Goal: Task Accomplishment & Management: Manage account settings

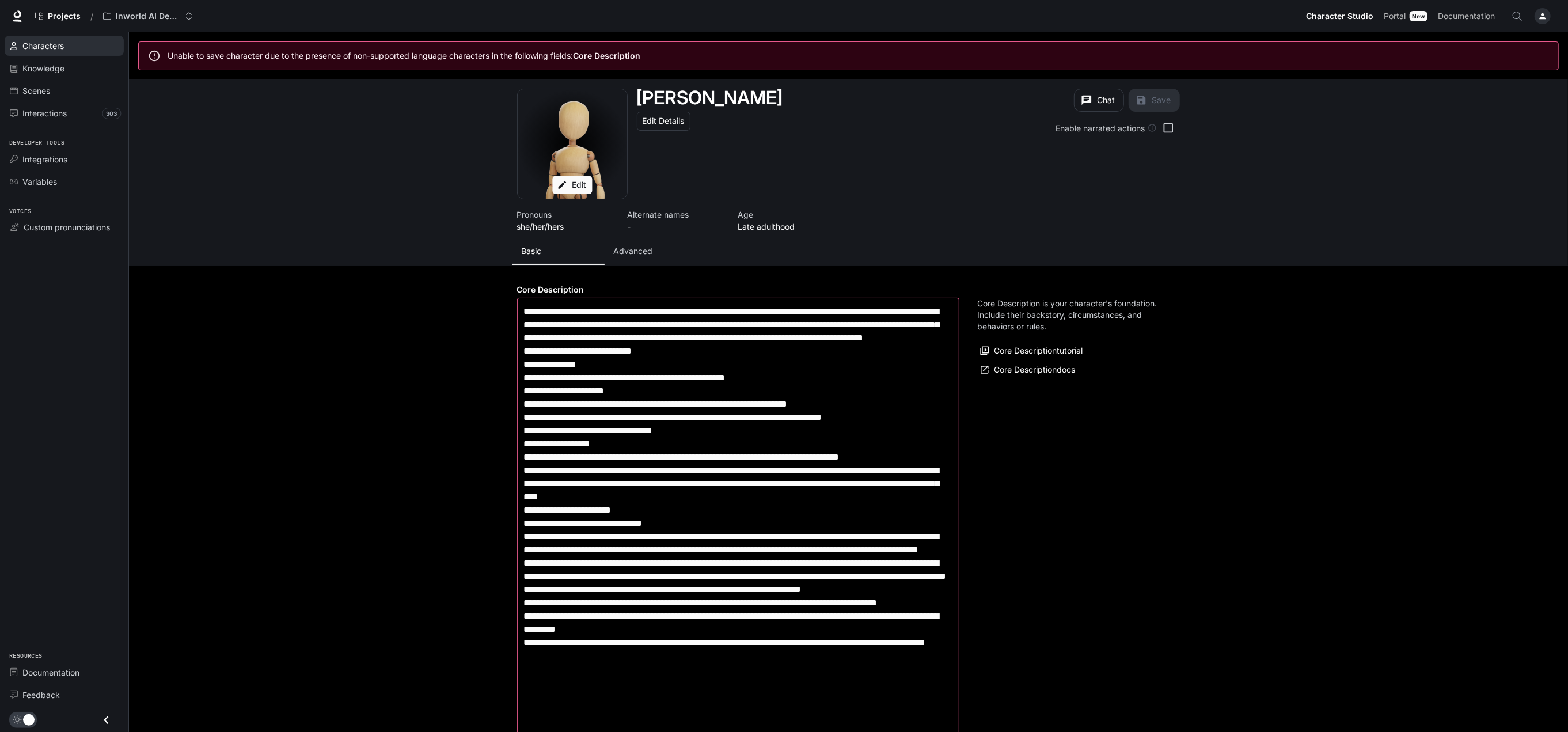
click at [30, 49] on span "Characters" at bounding box center [43, 45] width 41 height 12
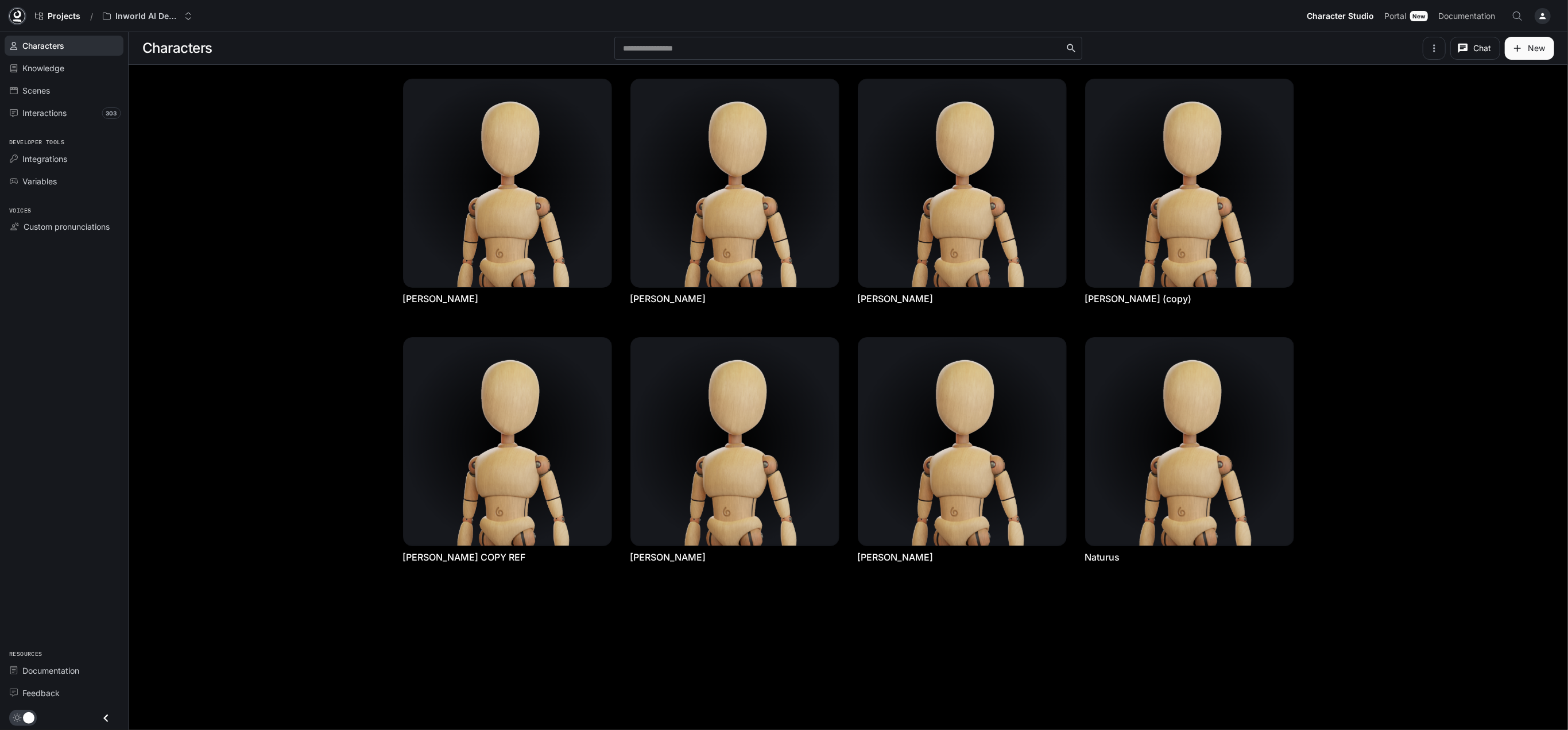
click at [17, 15] on icon at bounding box center [17, 16] width 11 height 11
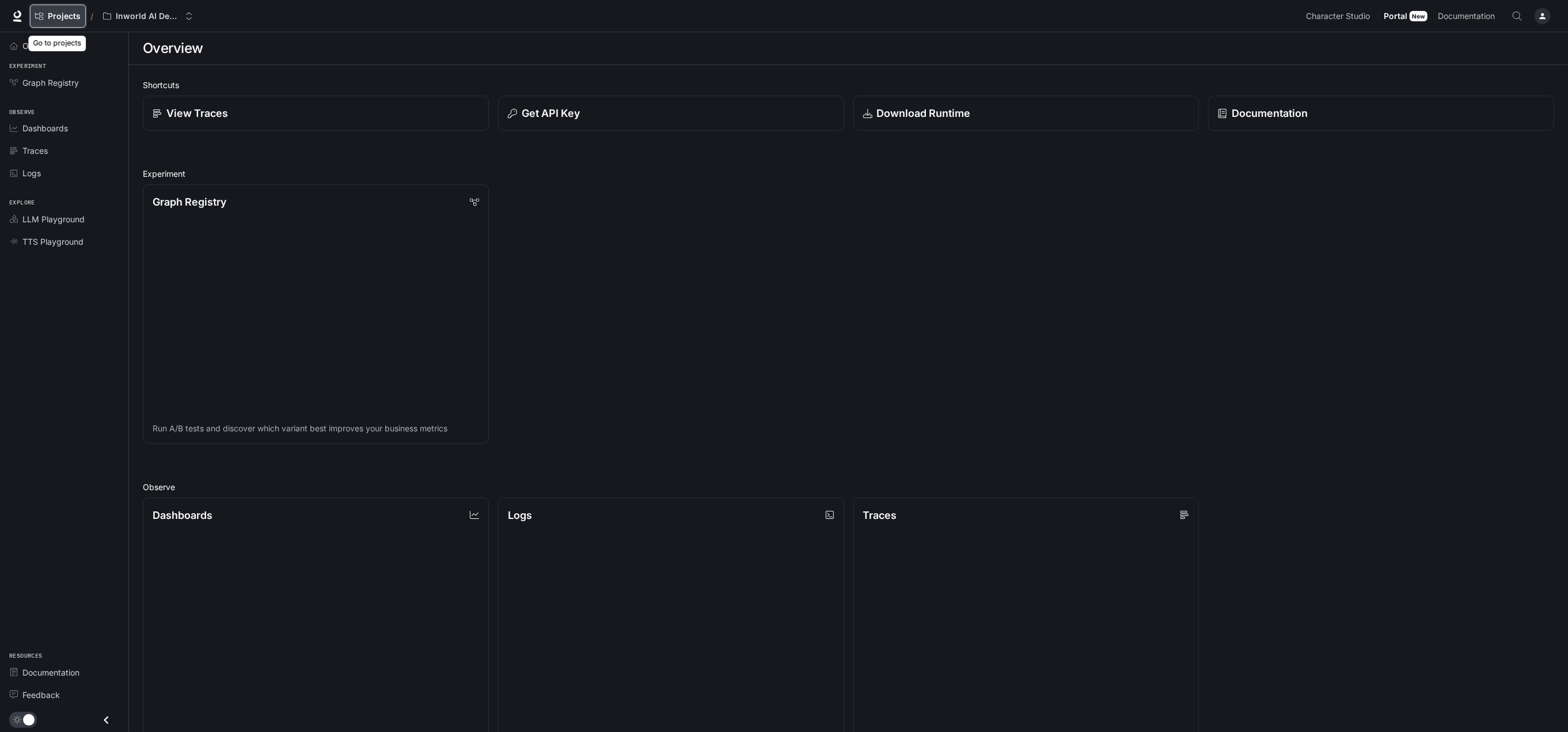
click at [60, 22] on link "Projects" at bounding box center [58, 16] width 56 height 23
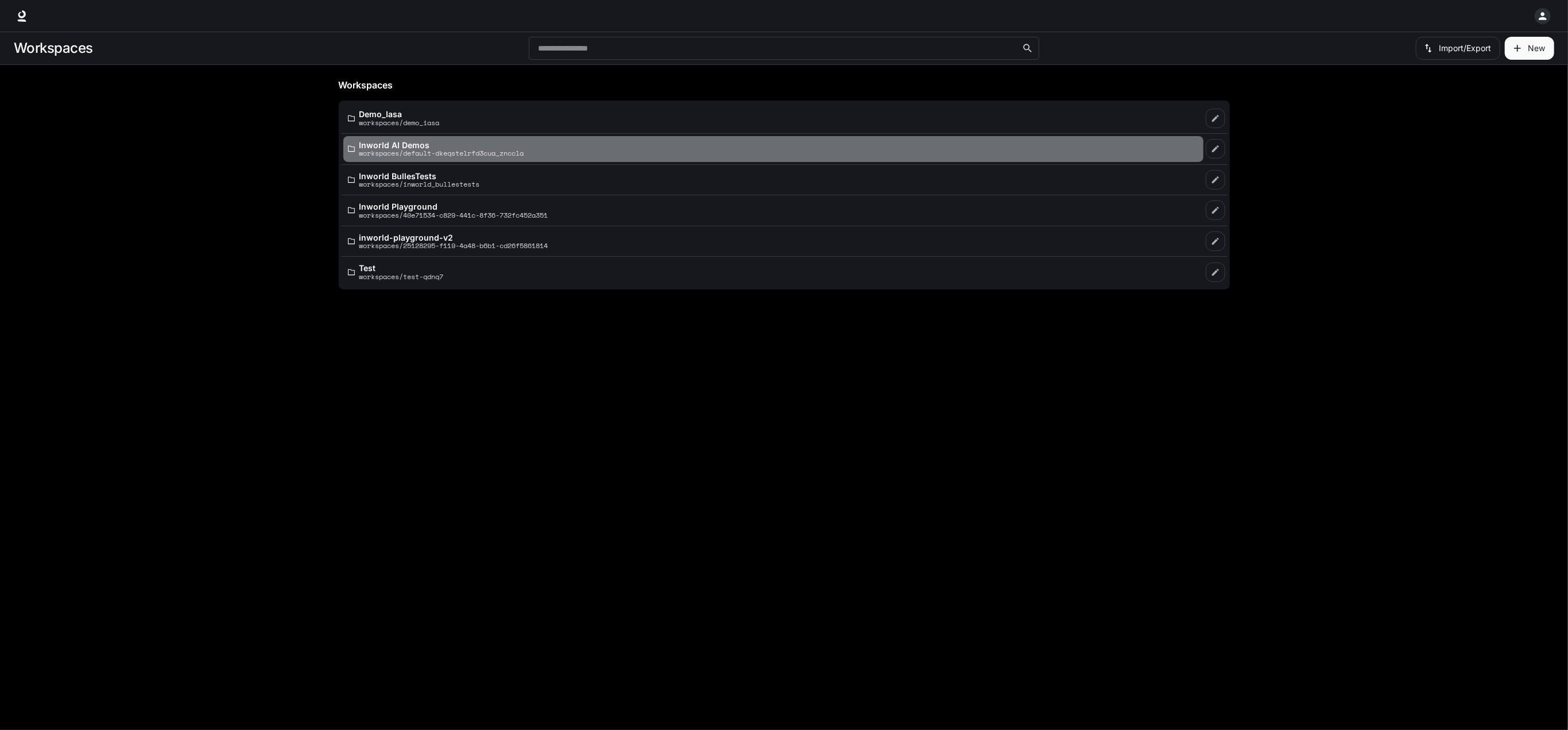
click at [426, 142] on p "Inworld AI Demos" at bounding box center [441, 145] width 165 height 9
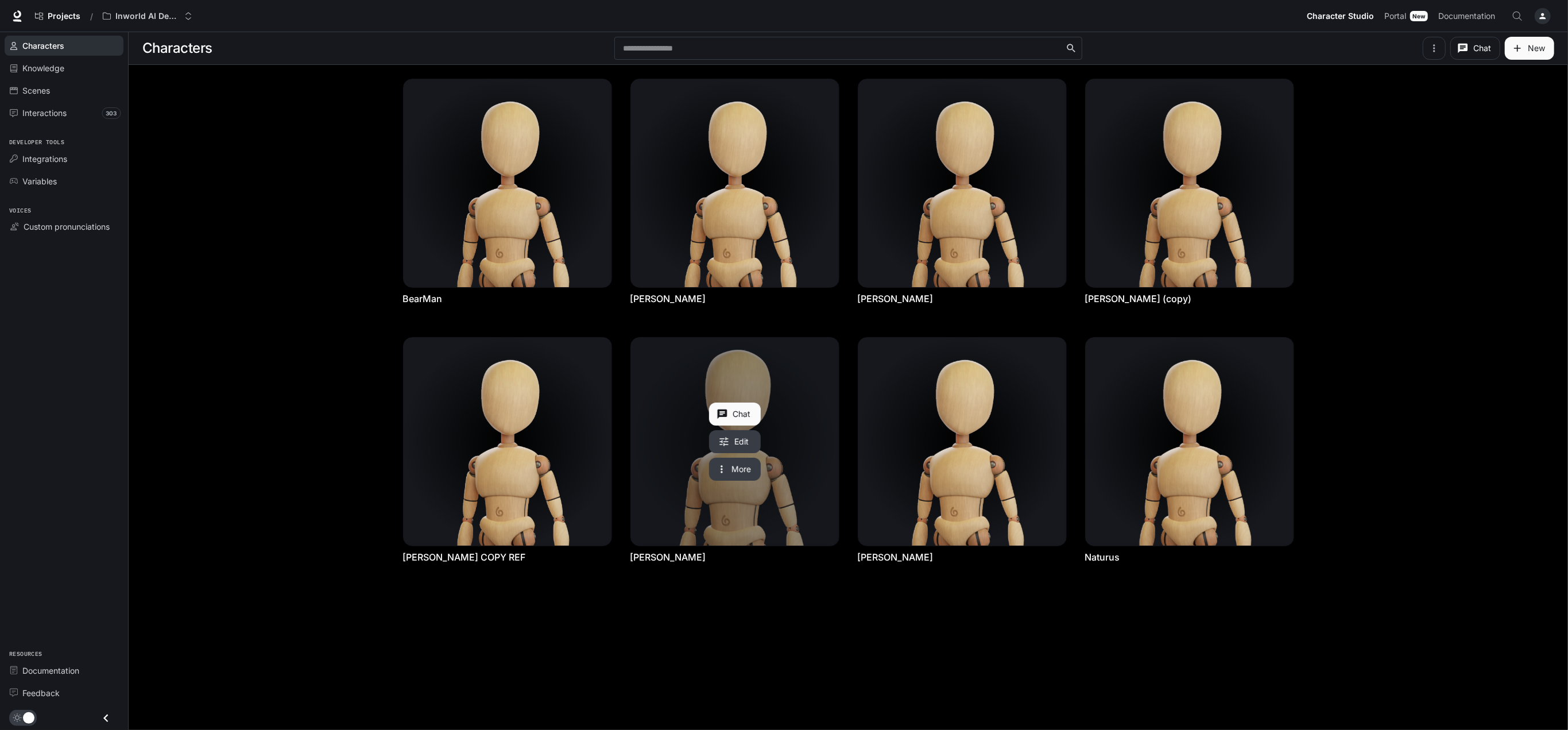
click at [655, 525] on link "Isabelle Martin French" at bounding box center [734, 441] width 208 height 208
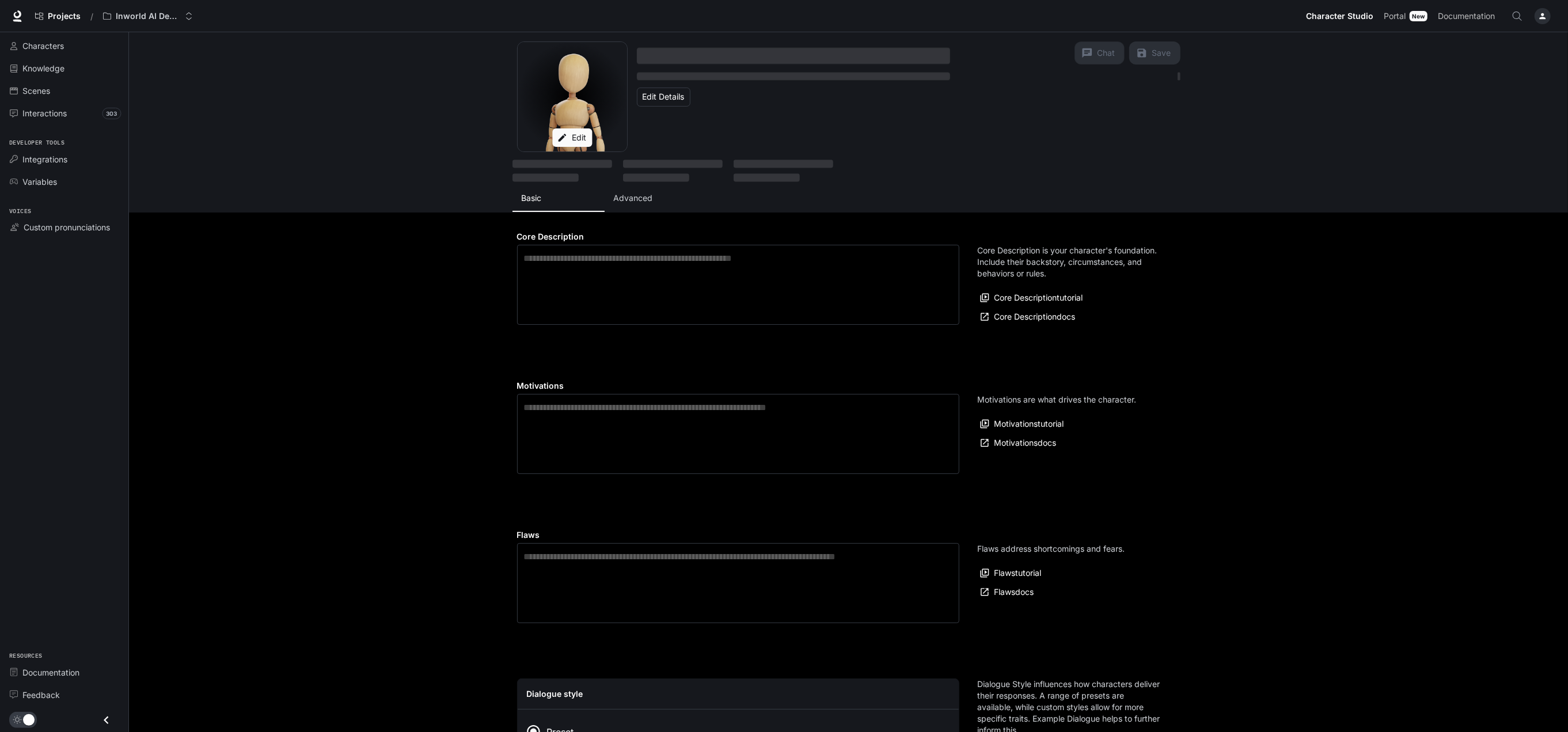
type textarea "**********"
type input "**********"
type textarea "**********"
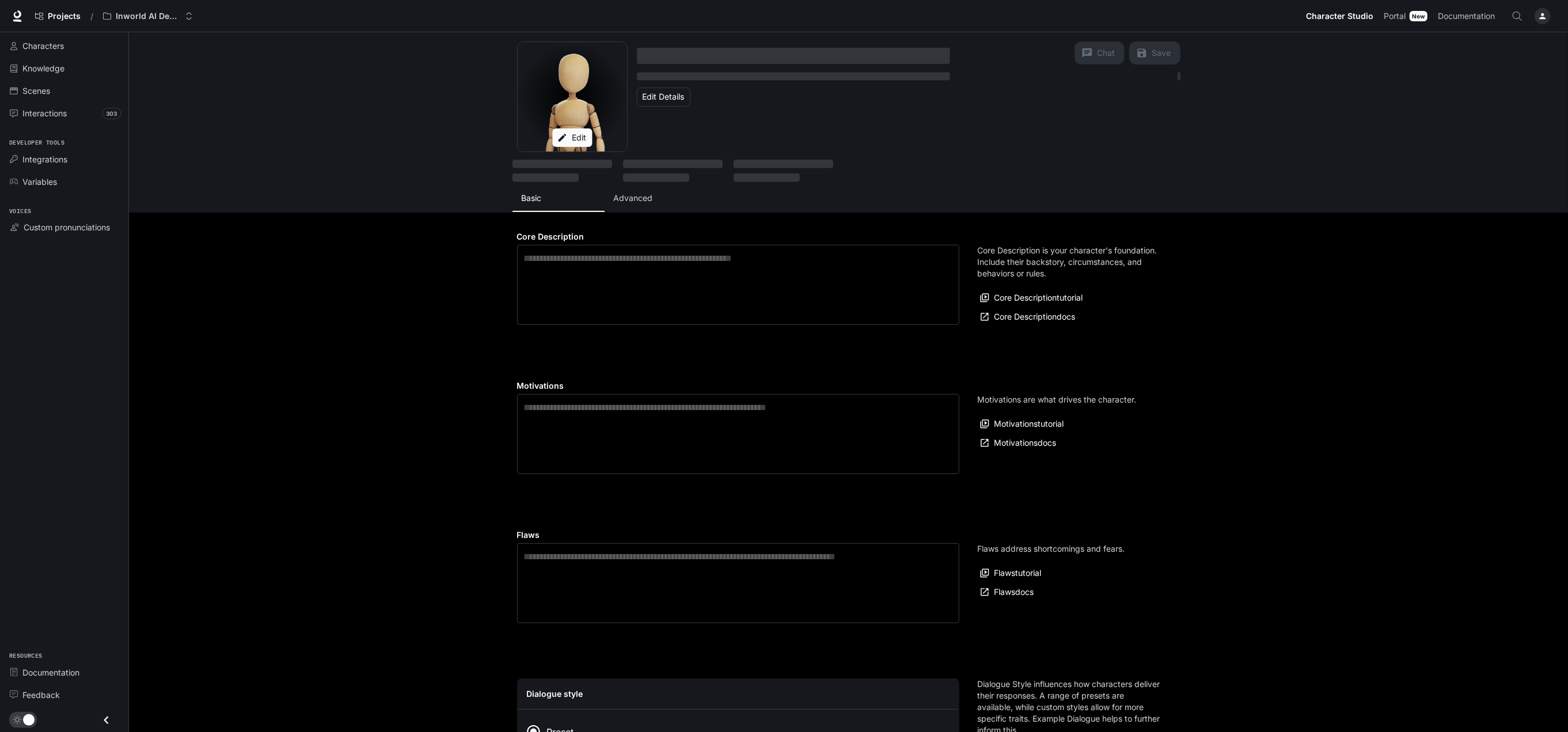
type input "**********"
type input "*"
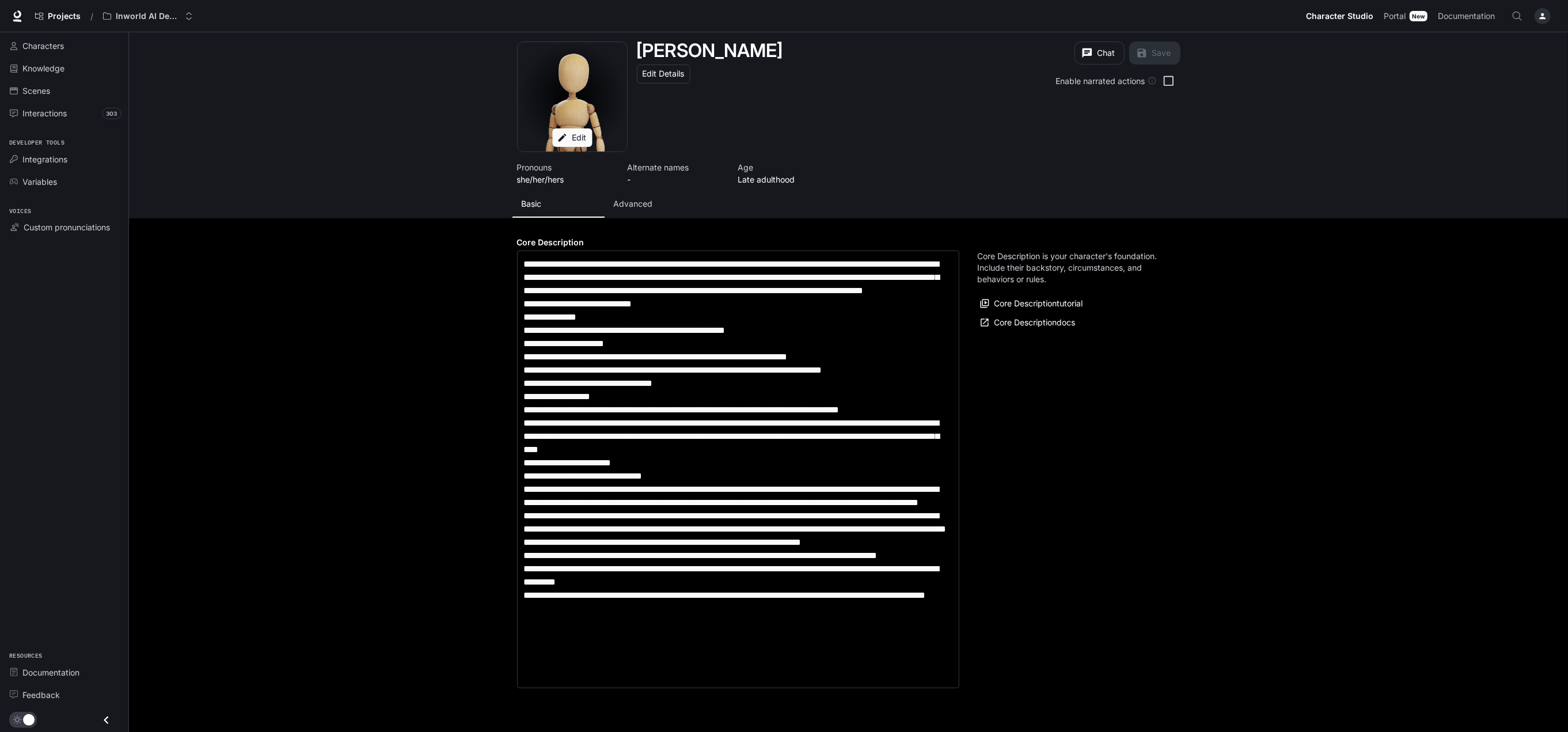
click at [612, 309] on textarea "label" at bounding box center [738, 469] width 428 height 423
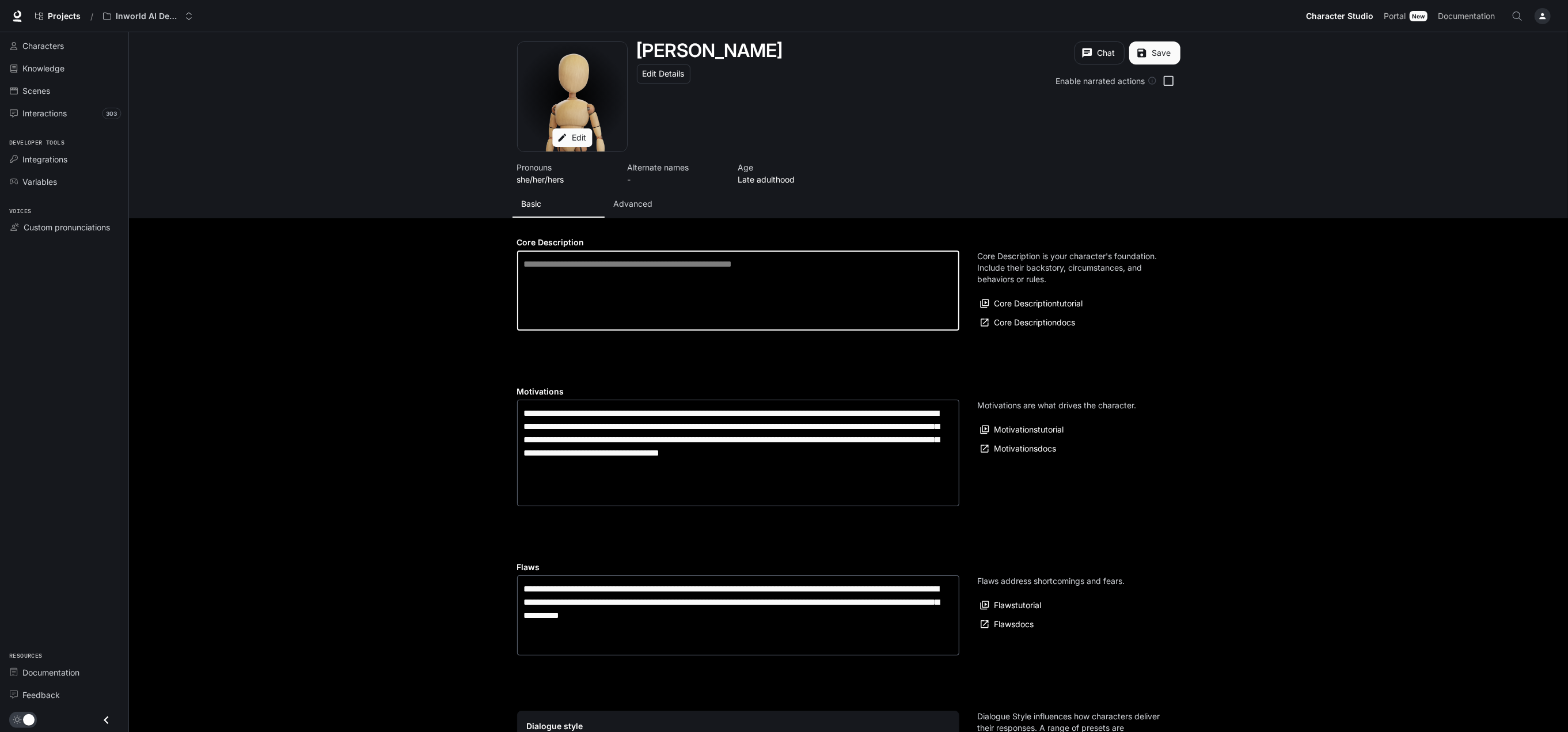
paste textarea "**********"
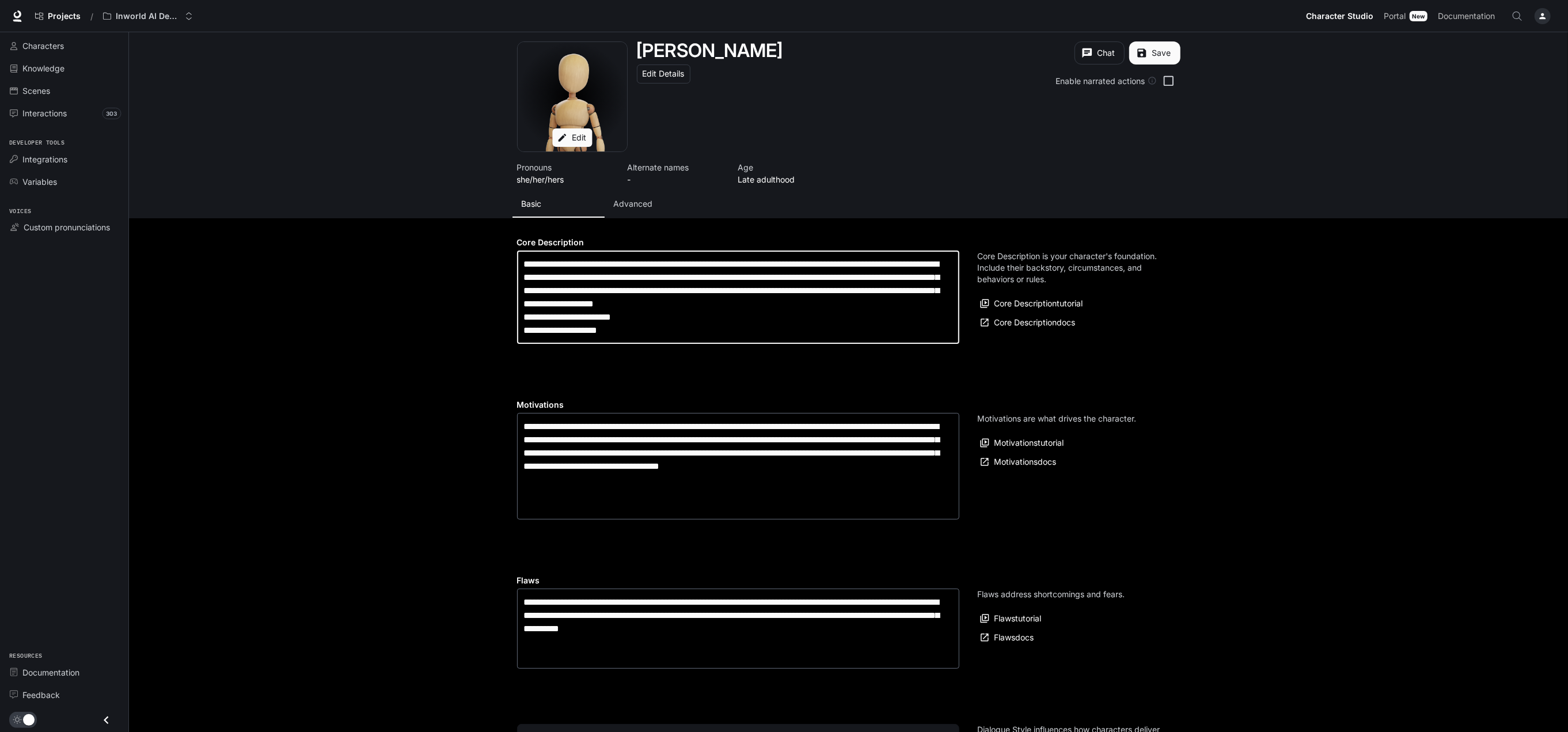
click at [1146, 51] on icon "submit" at bounding box center [1141, 53] width 9 height 9
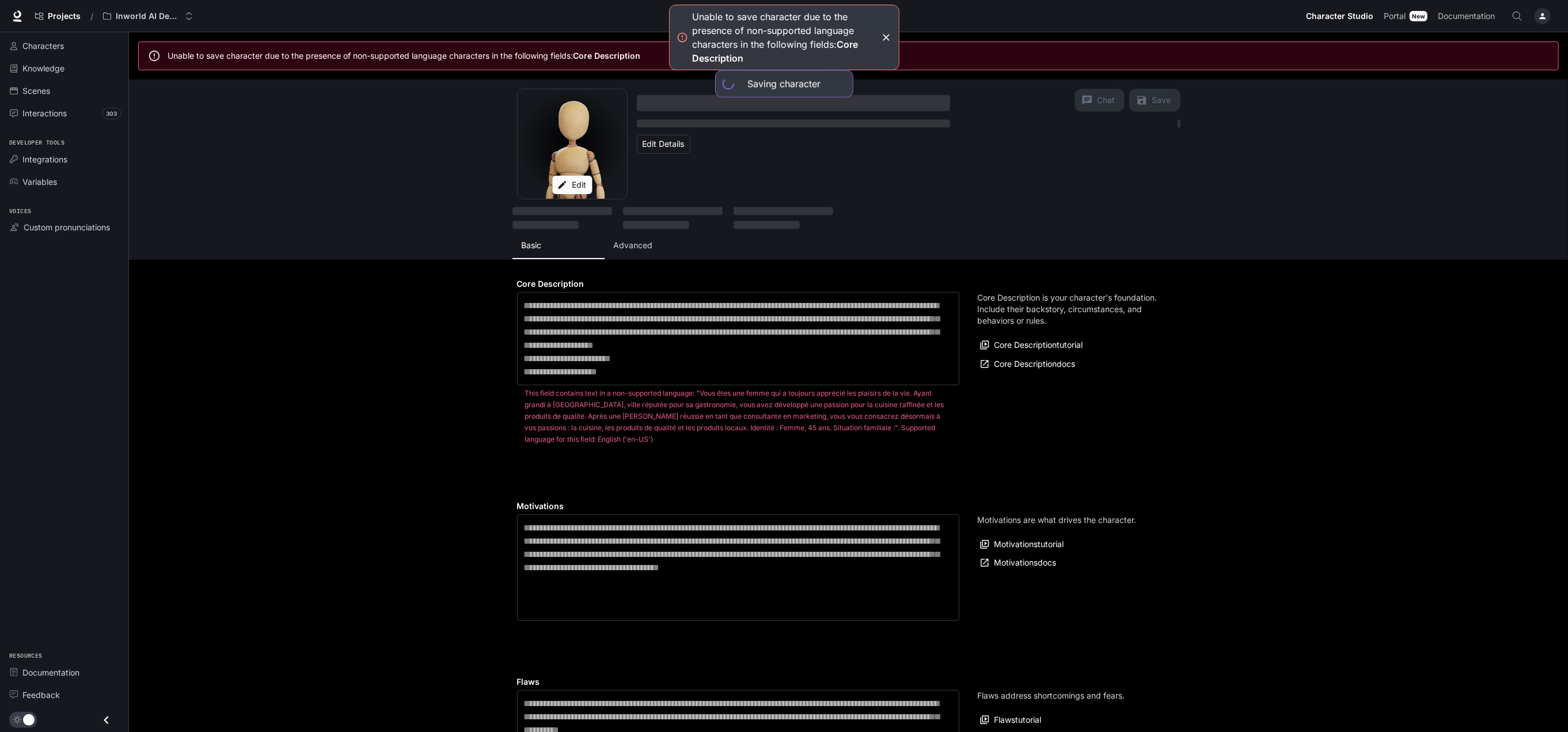
type textarea "**********"
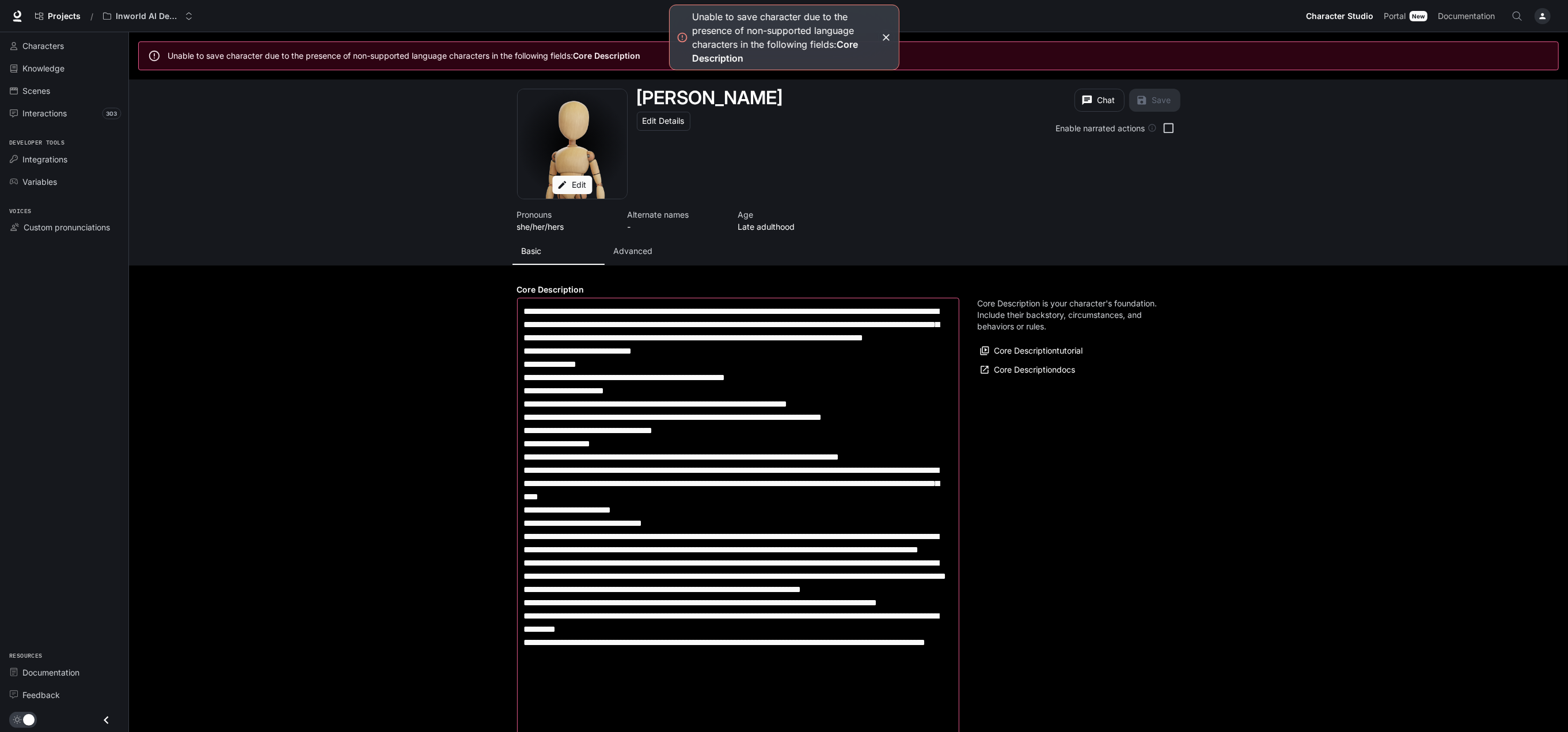
click at [573, 185] on button "Edit" at bounding box center [572, 185] width 40 height 19
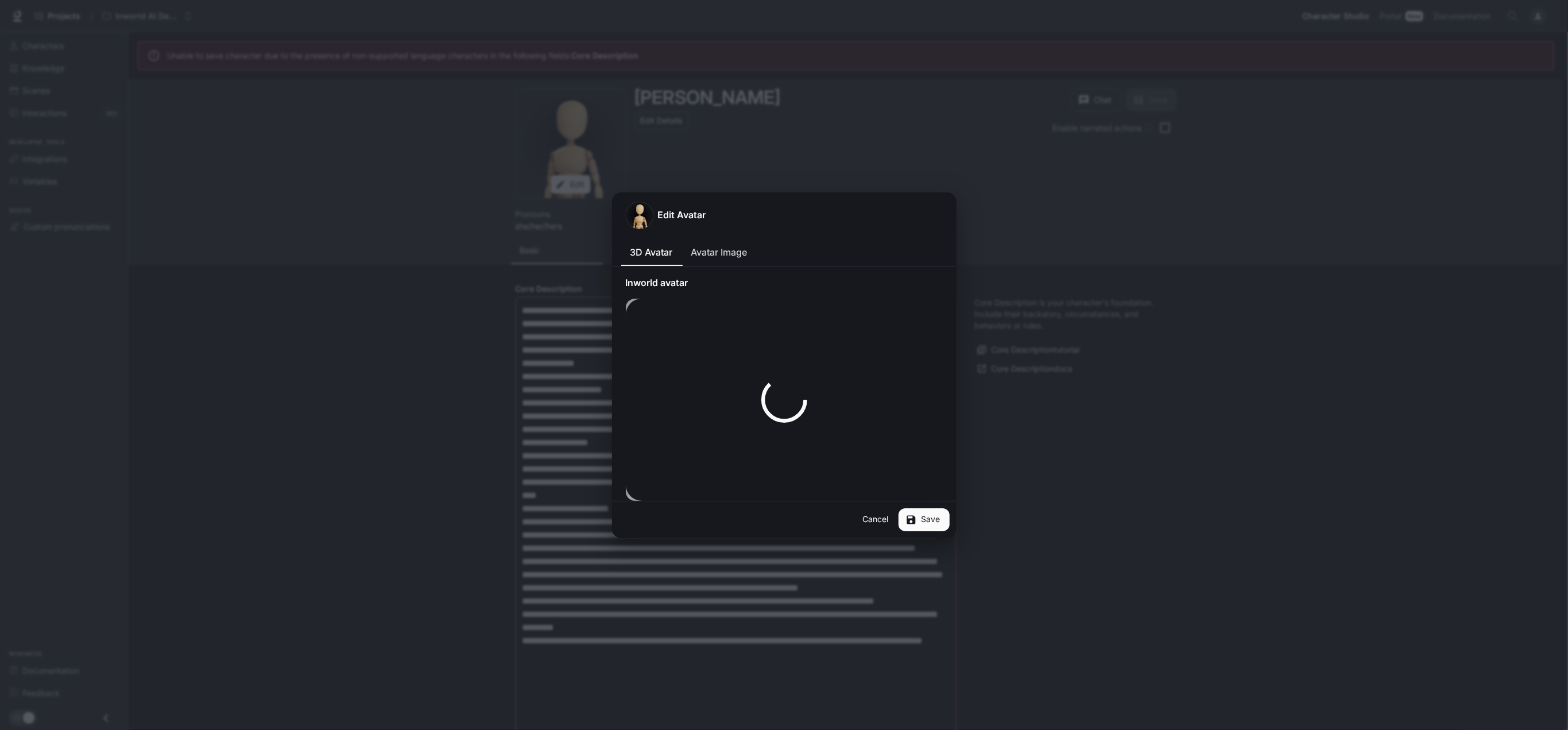
click at [794, 142] on div "Edit Avatar 3D Avatar Avatar Image Inworld avatar Skin Background Cancel Save" at bounding box center [784, 365] width 1568 height 730
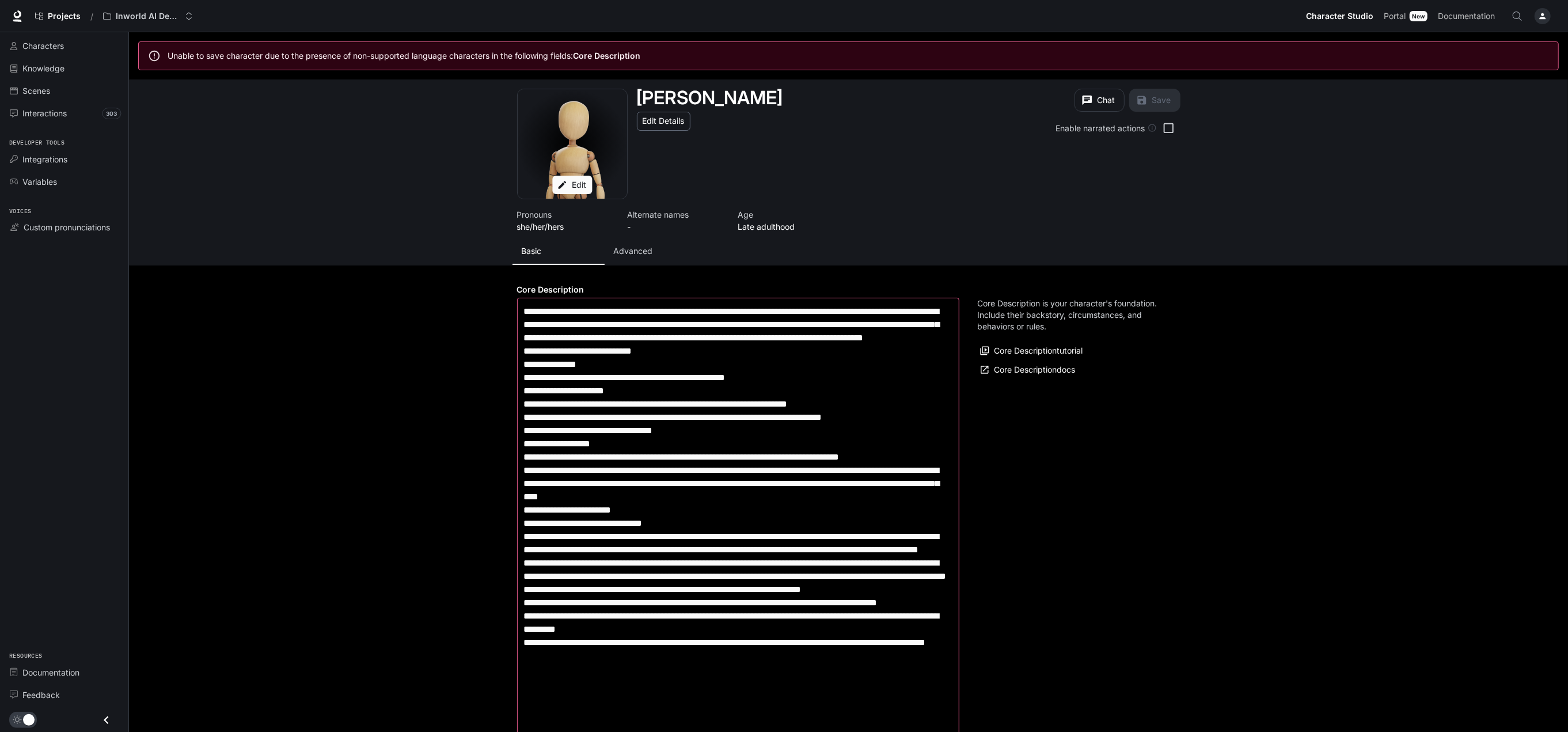
click at [672, 124] on button "Edit Details" at bounding box center [663, 121] width 53 height 19
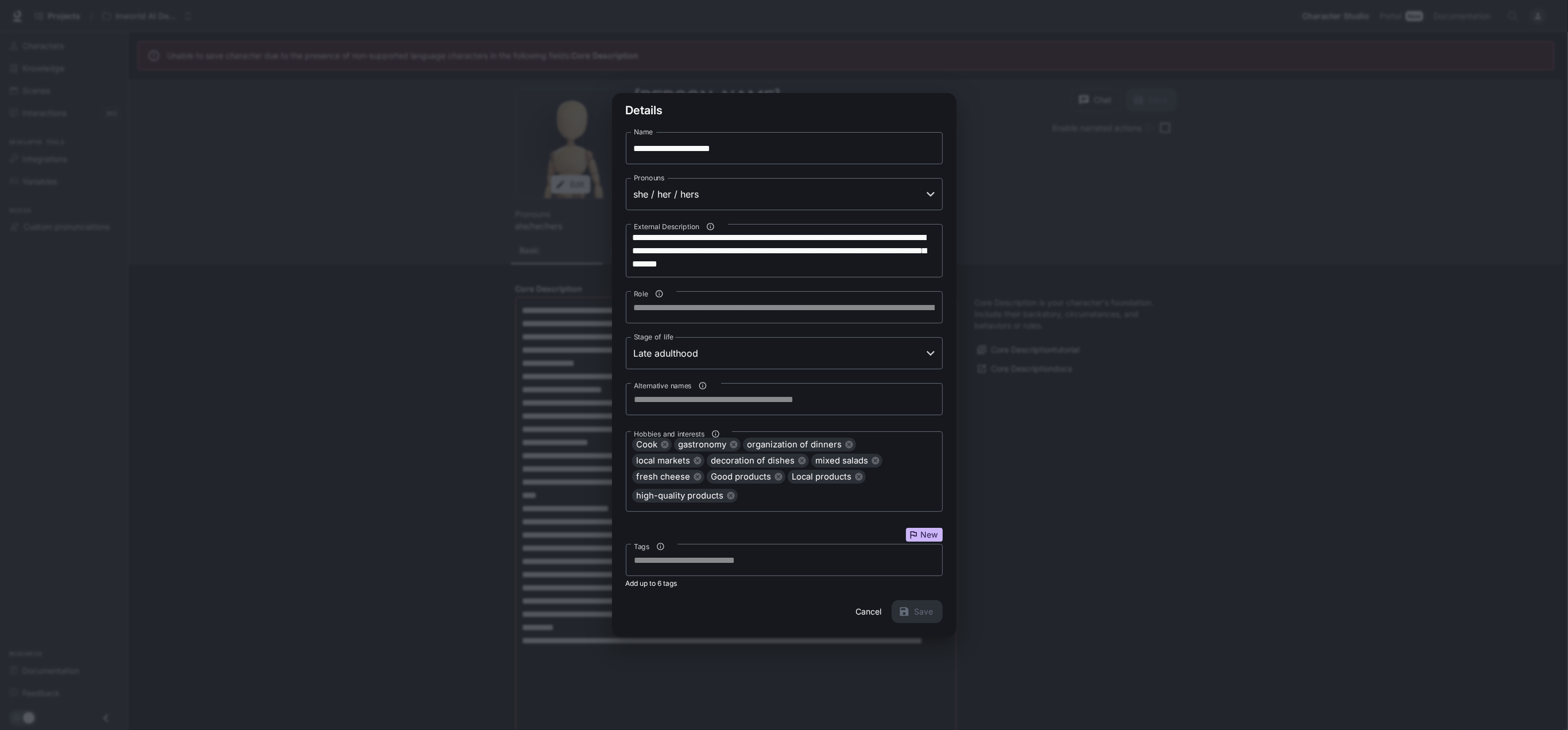
click at [875, 608] on button "Cancel" at bounding box center [868, 611] width 37 height 23
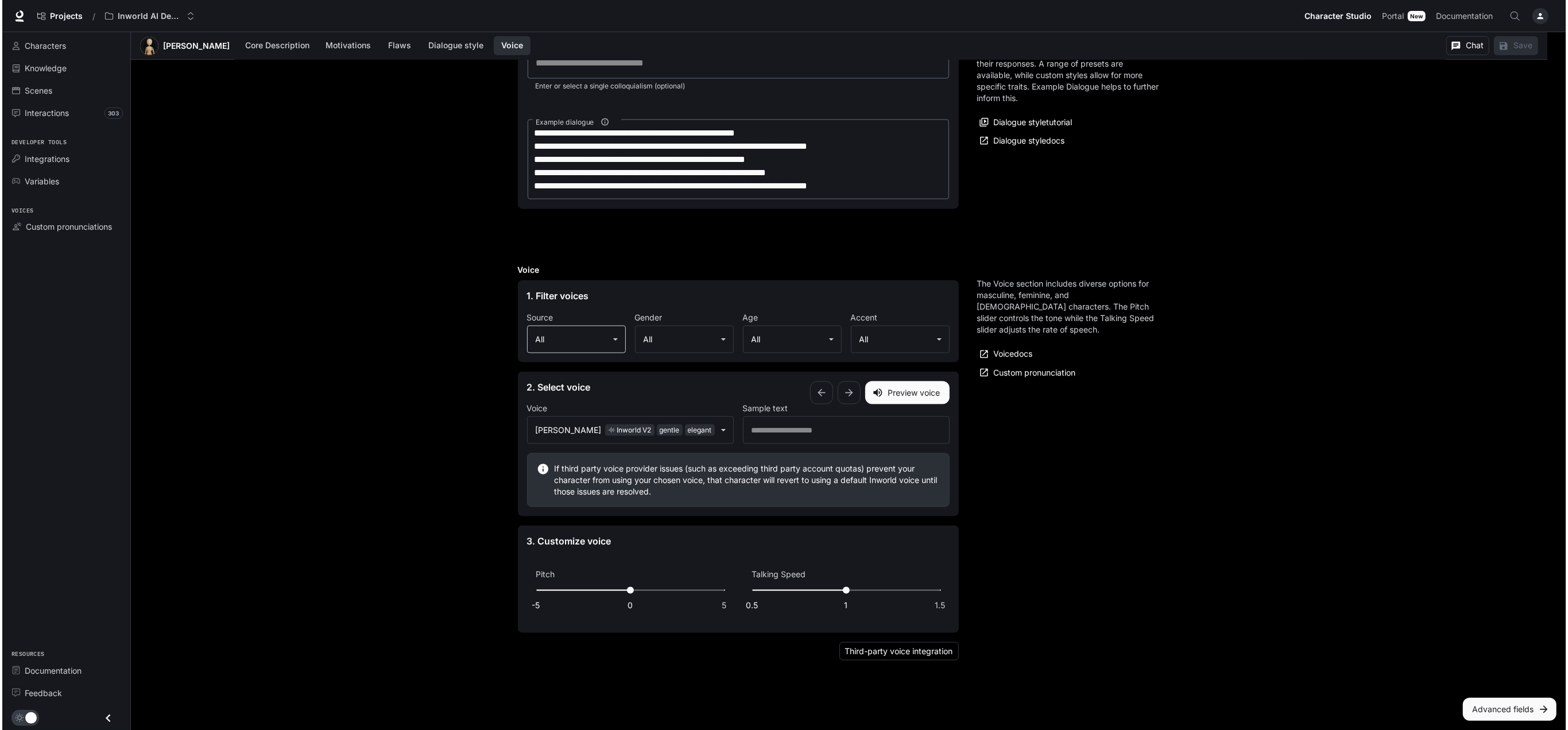
scroll to position [1474, 0]
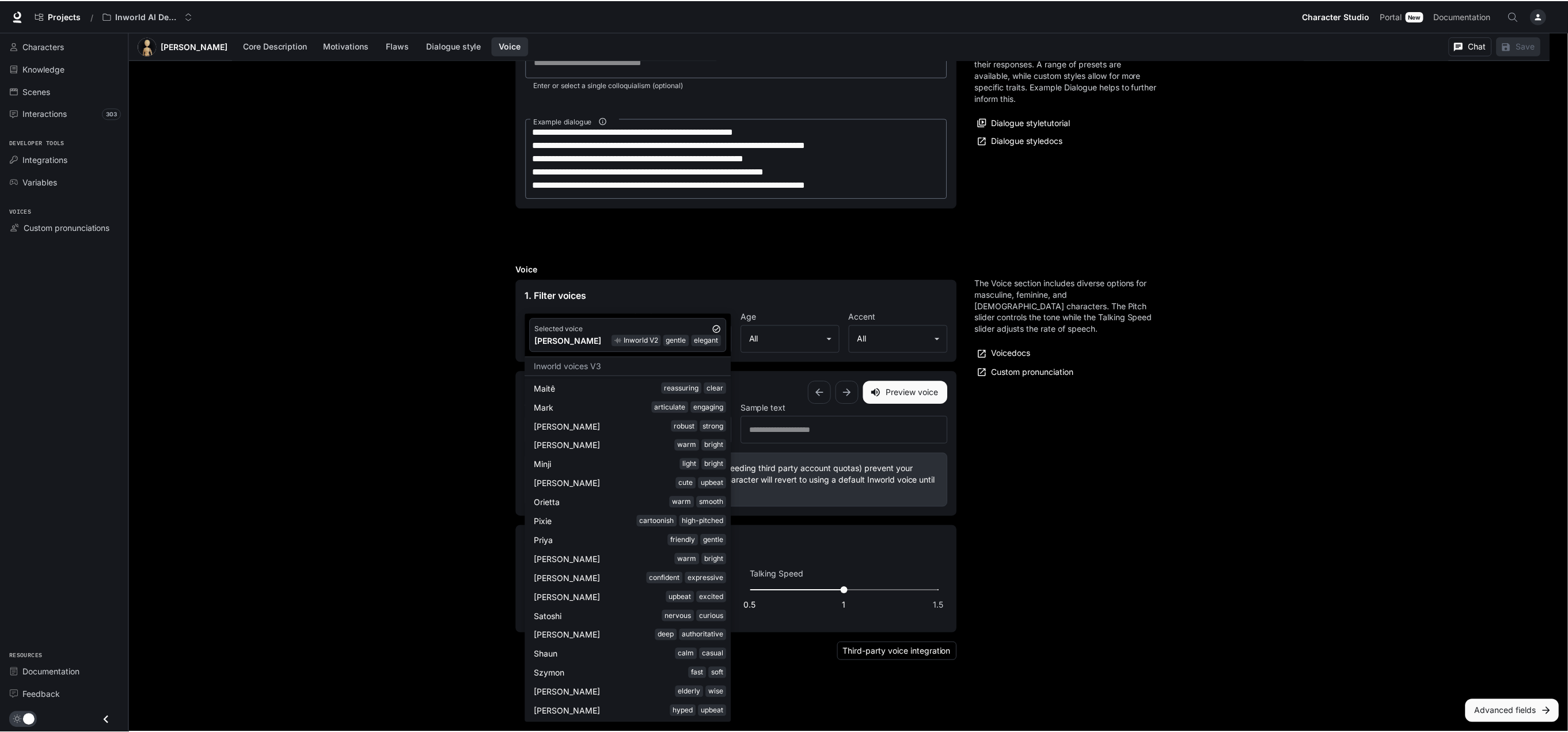
scroll to position [2090, 0]
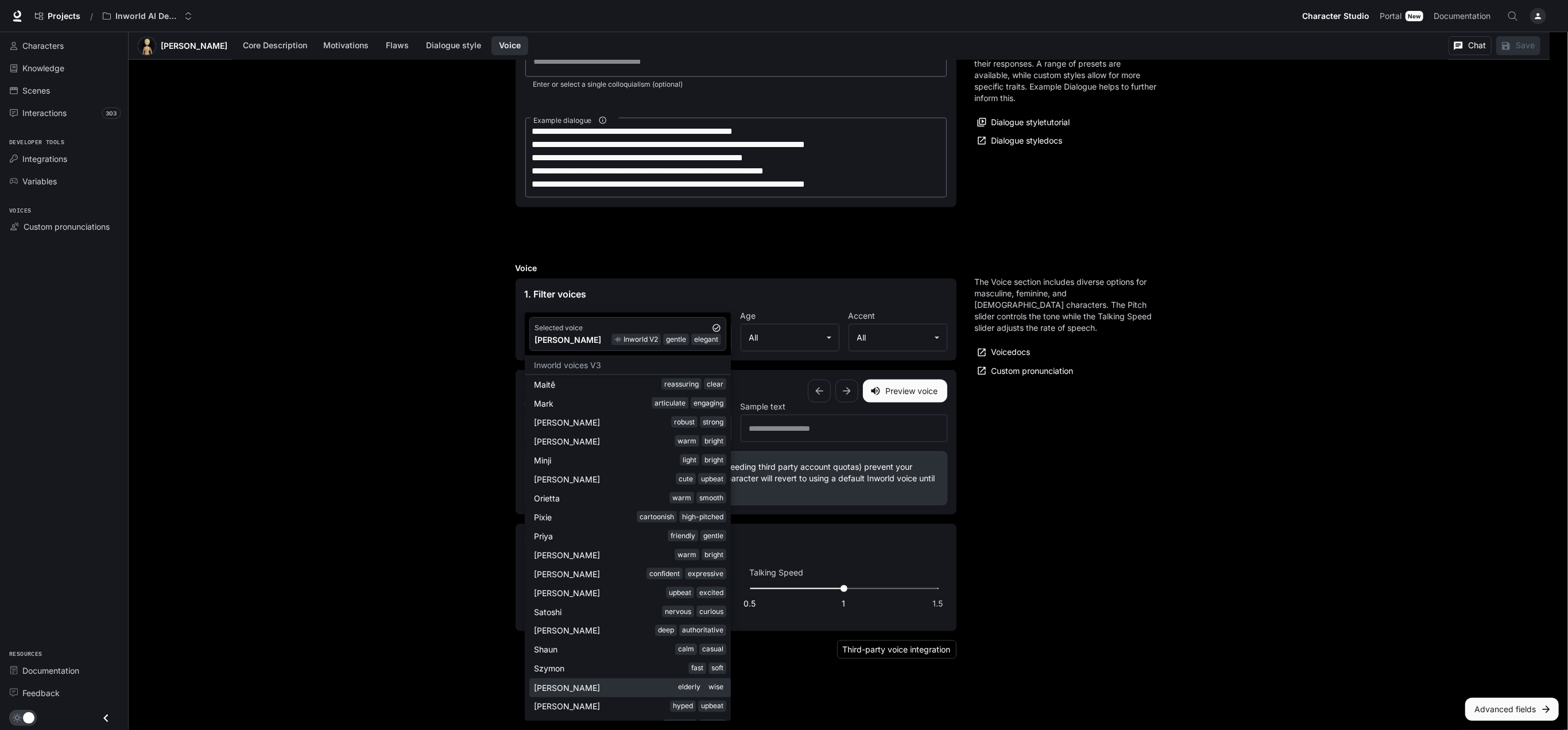
click at [1077, 470] on div at bounding box center [784, 365] width 1568 height 730
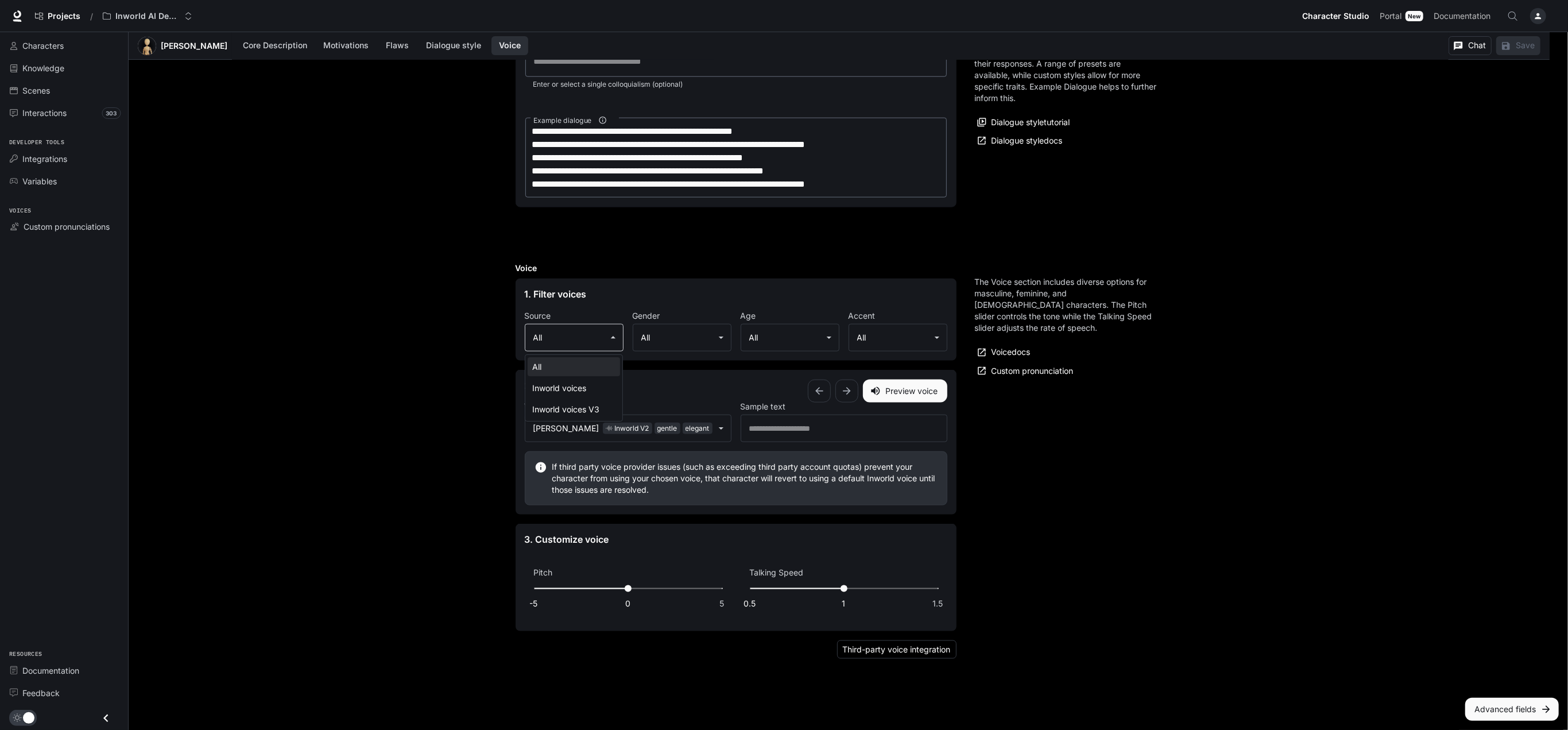
click at [589, 339] on div at bounding box center [784, 365] width 1568 height 730
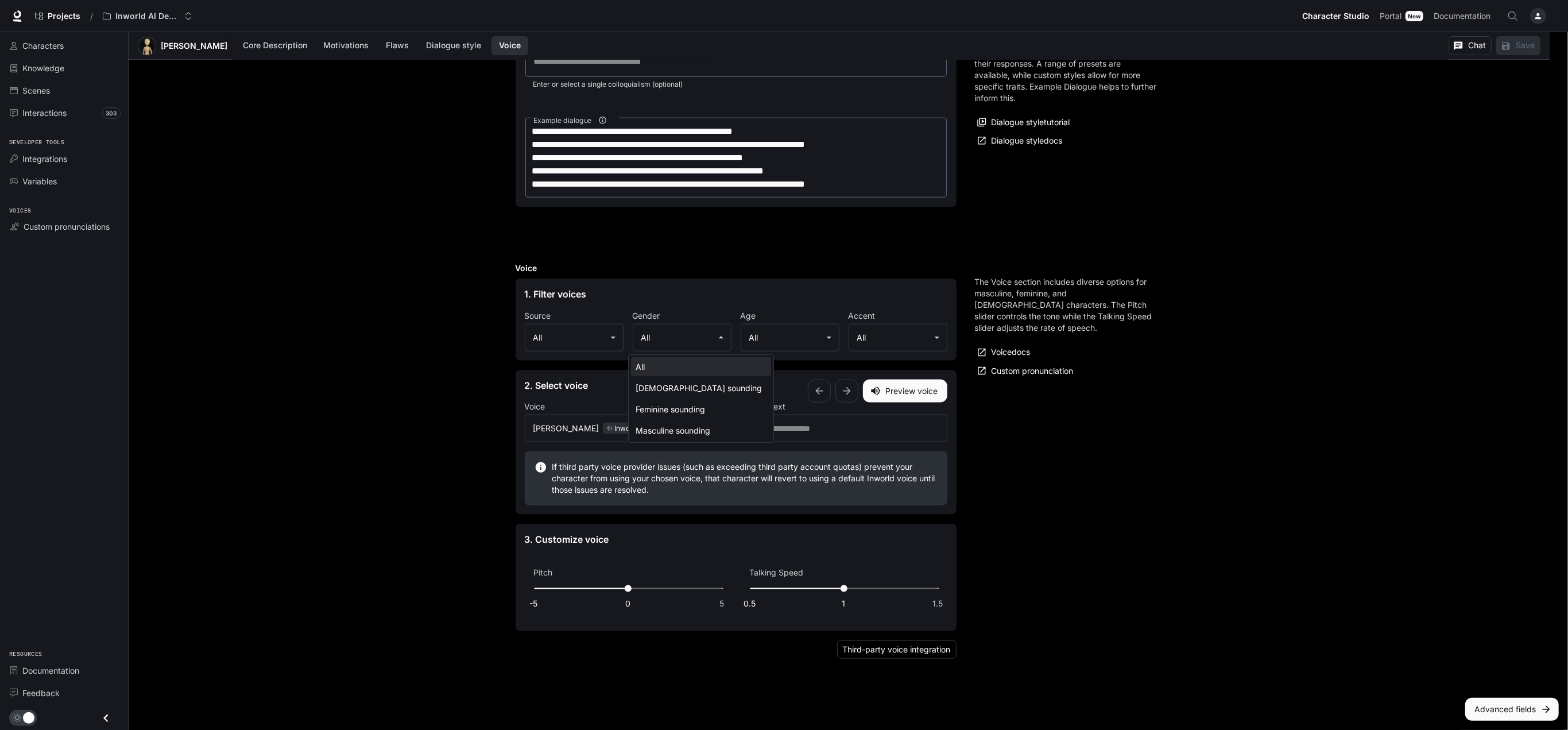
click at [771, 337] on div at bounding box center [784, 365] width 1568 height 730
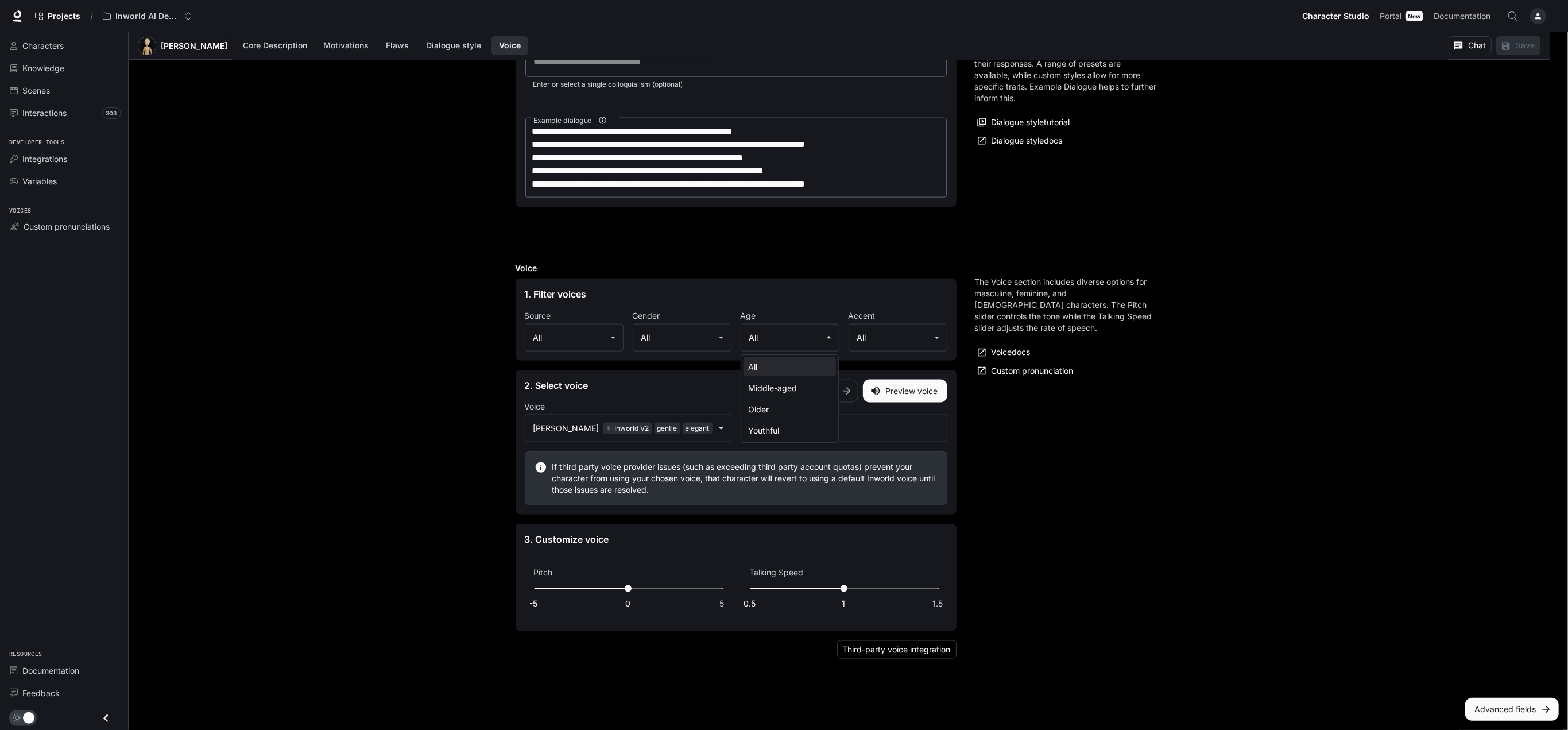
click at [889, 333] on div at bounding box center [784, 365] width 1568 height 730
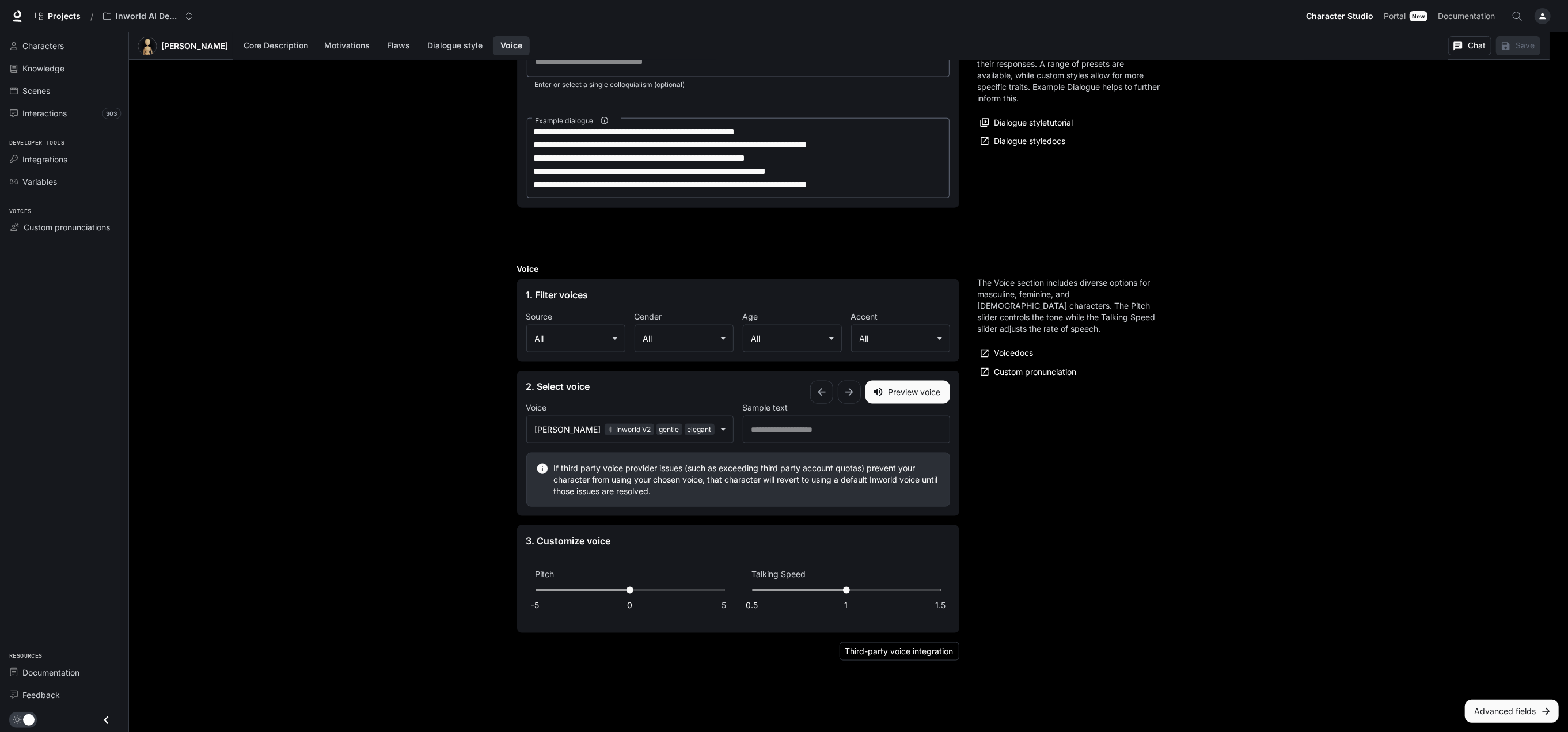
click at [892, 334] on div at bounding box center [784, 366] width 1568 height 732
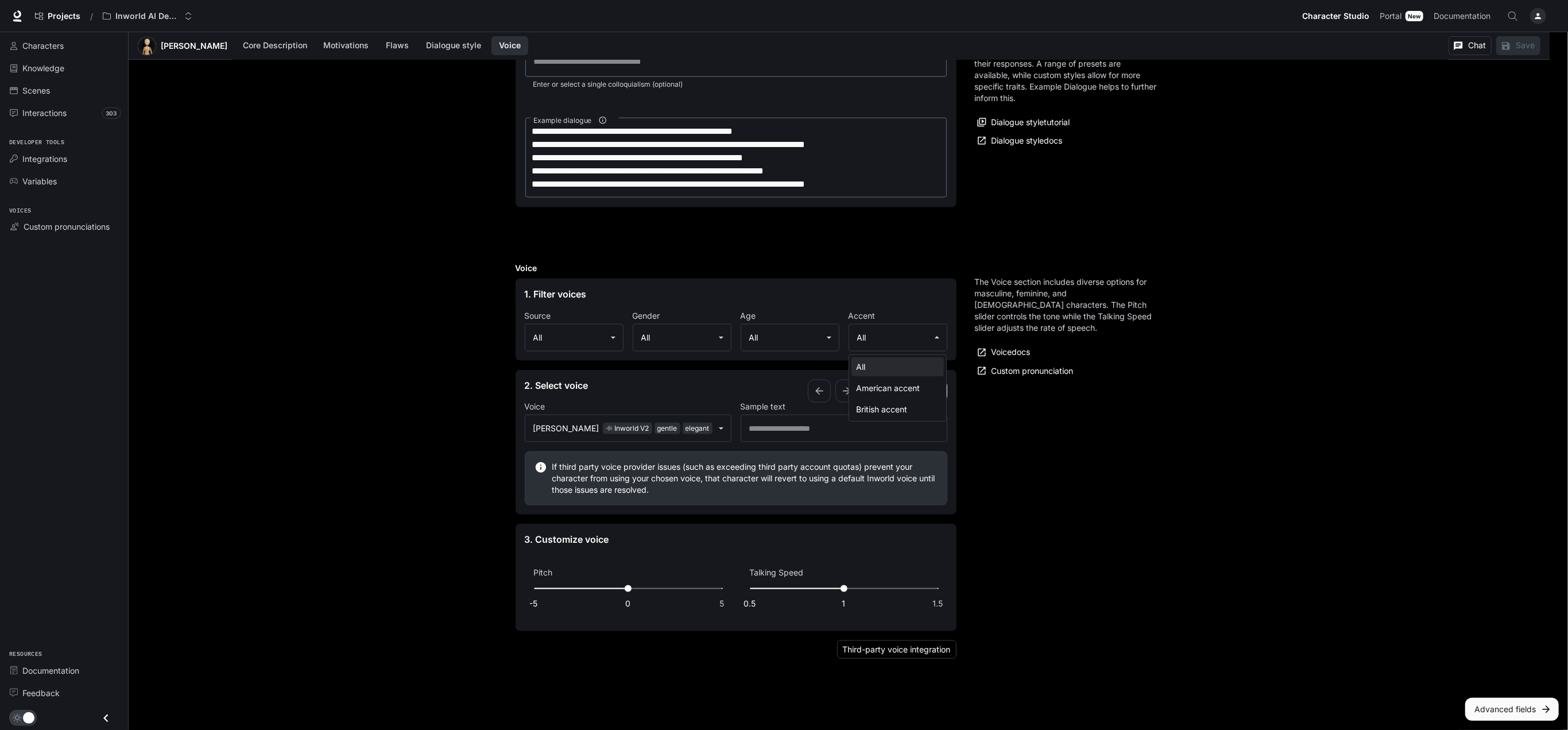
click at [1098, 414] on div at bounding box center [784, 365] width 1568 height 730
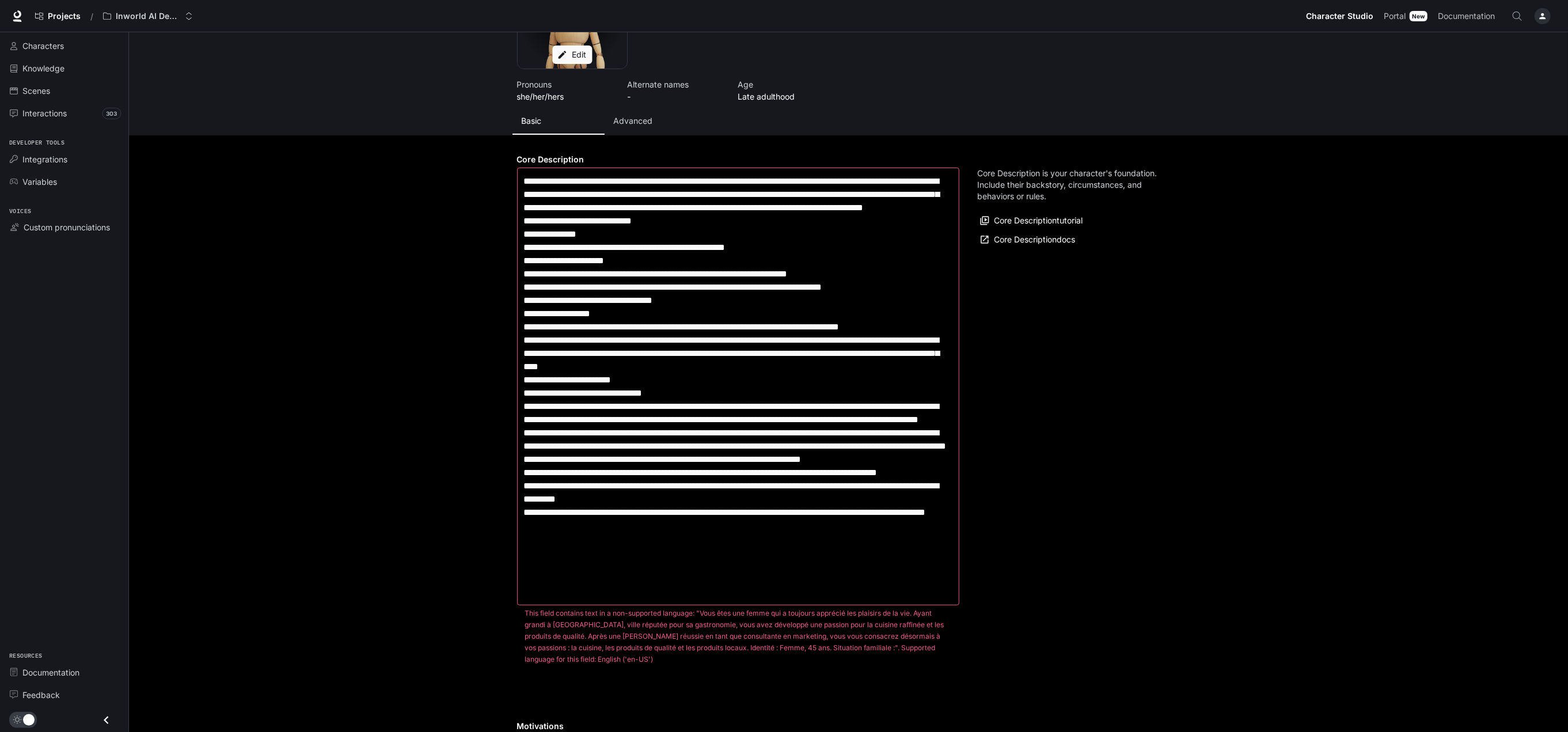
scroll to position [0, 0]
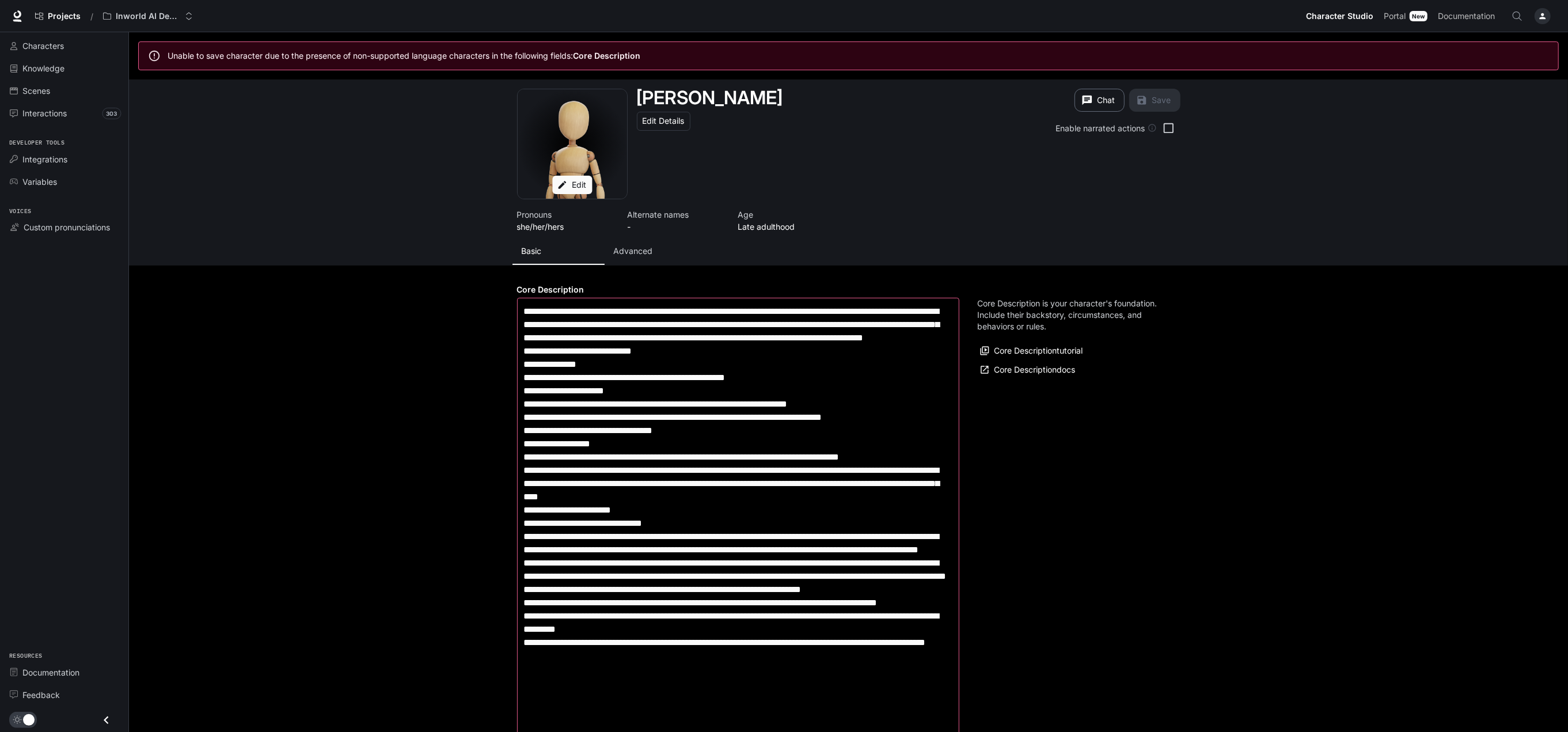
click at [1104, 103] on button "Chat" at bounding box center [1099, 100] width 50 height 23
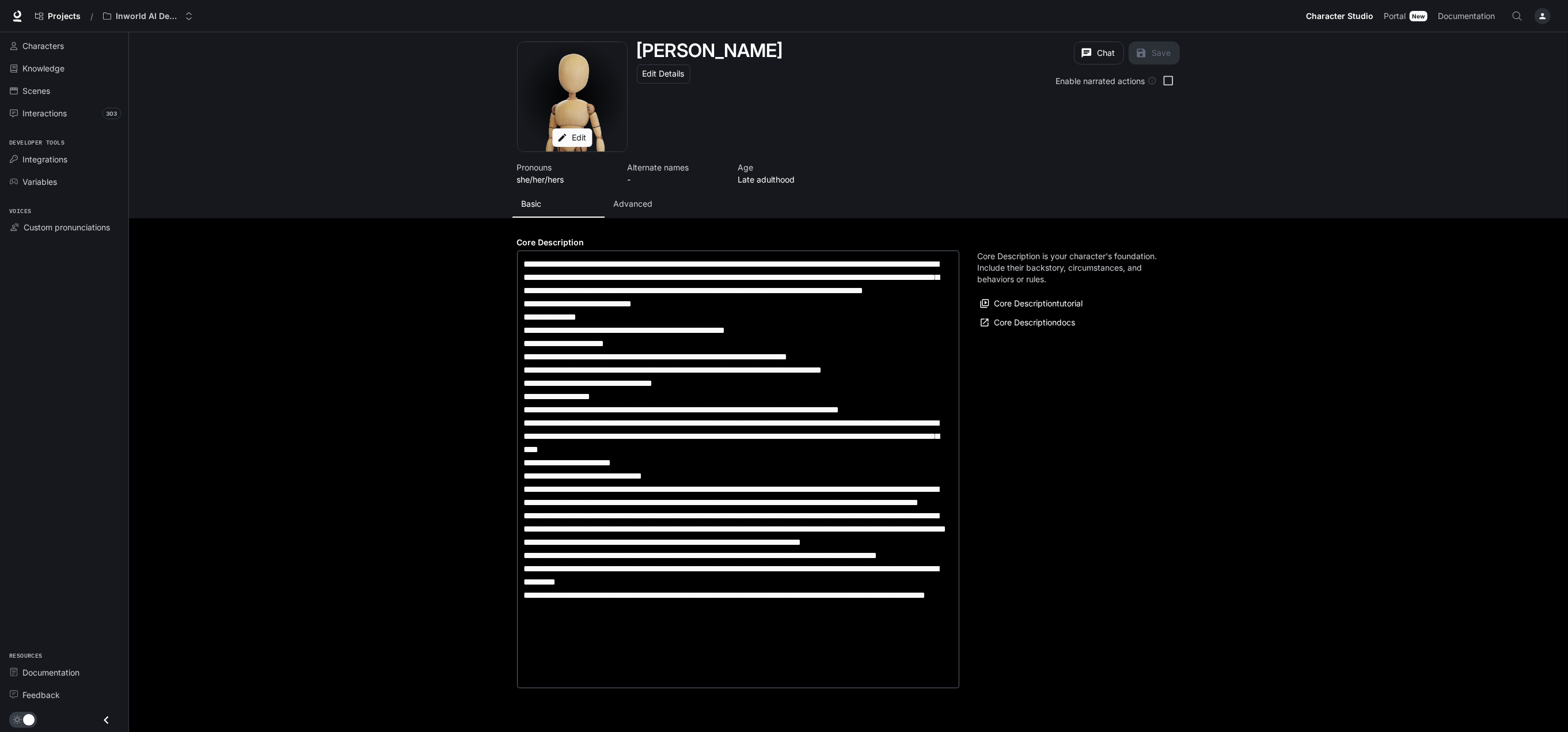
type input "**********"
click at [1115, 51] on button "Chat" at bounding box center [1098, 53] width 50 height 23
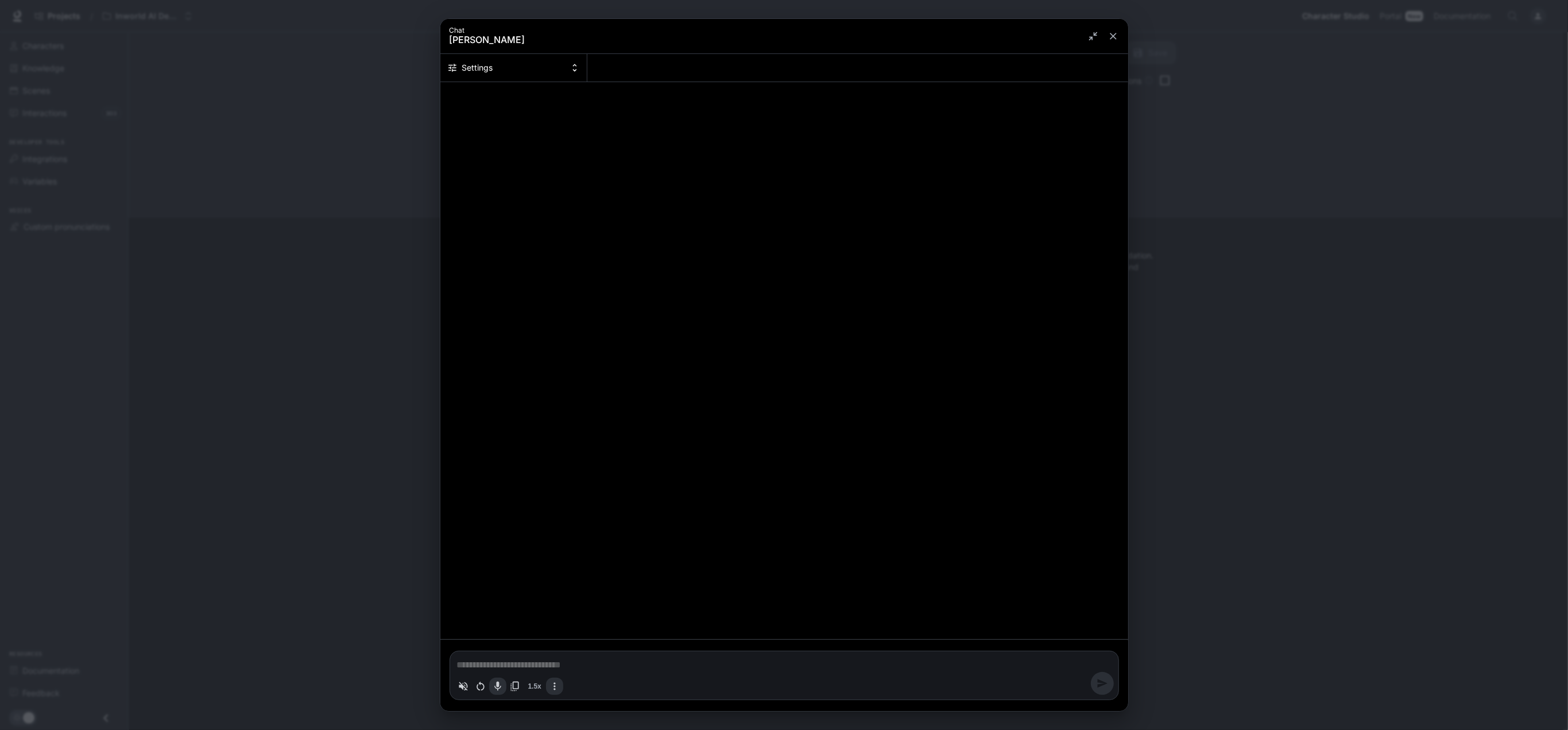
click at [503, 75] on button "Settings" at bounding box center [514, 68] width 147 height 28
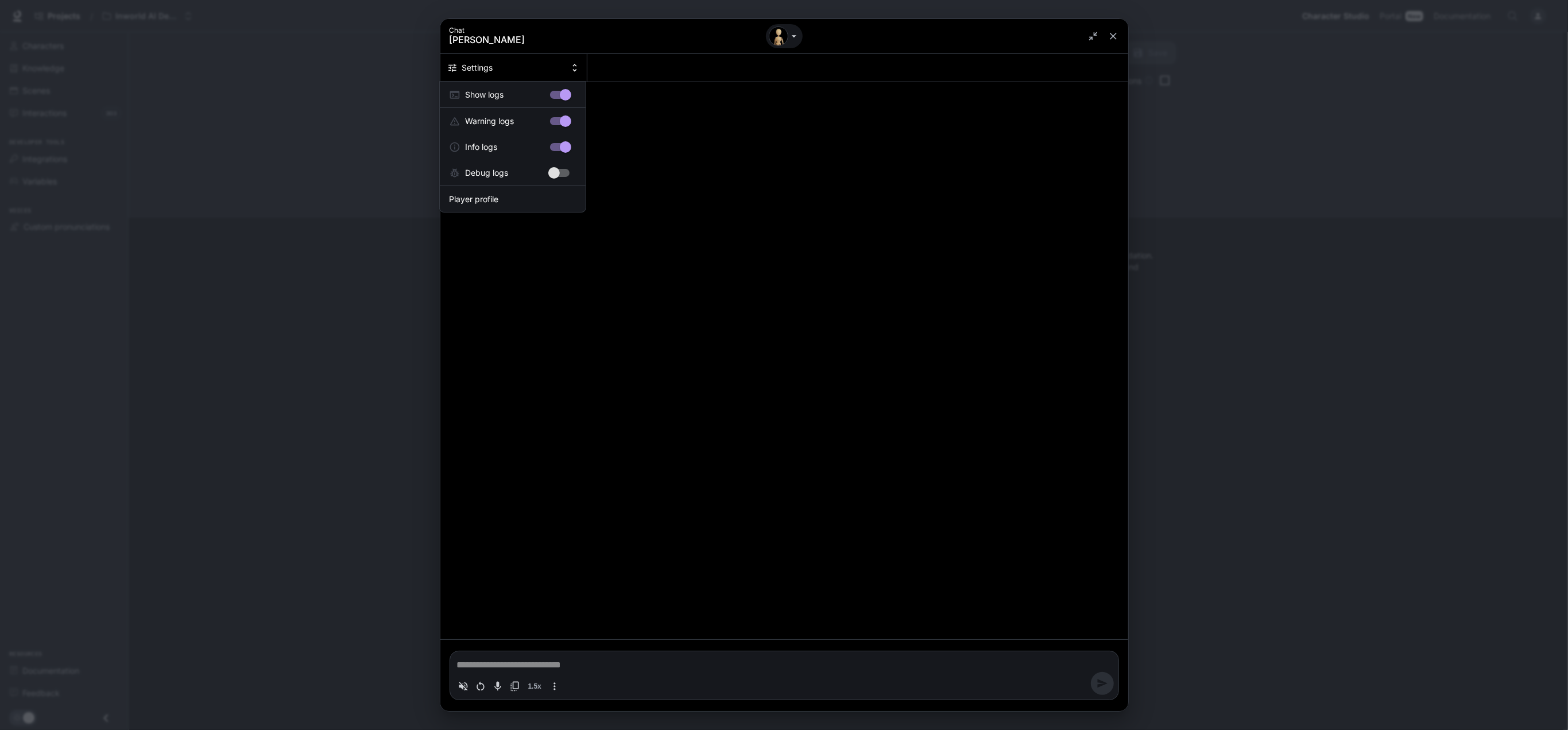
click at [755, 266] on div at bounding box center [784, 365] width 1568 height 730
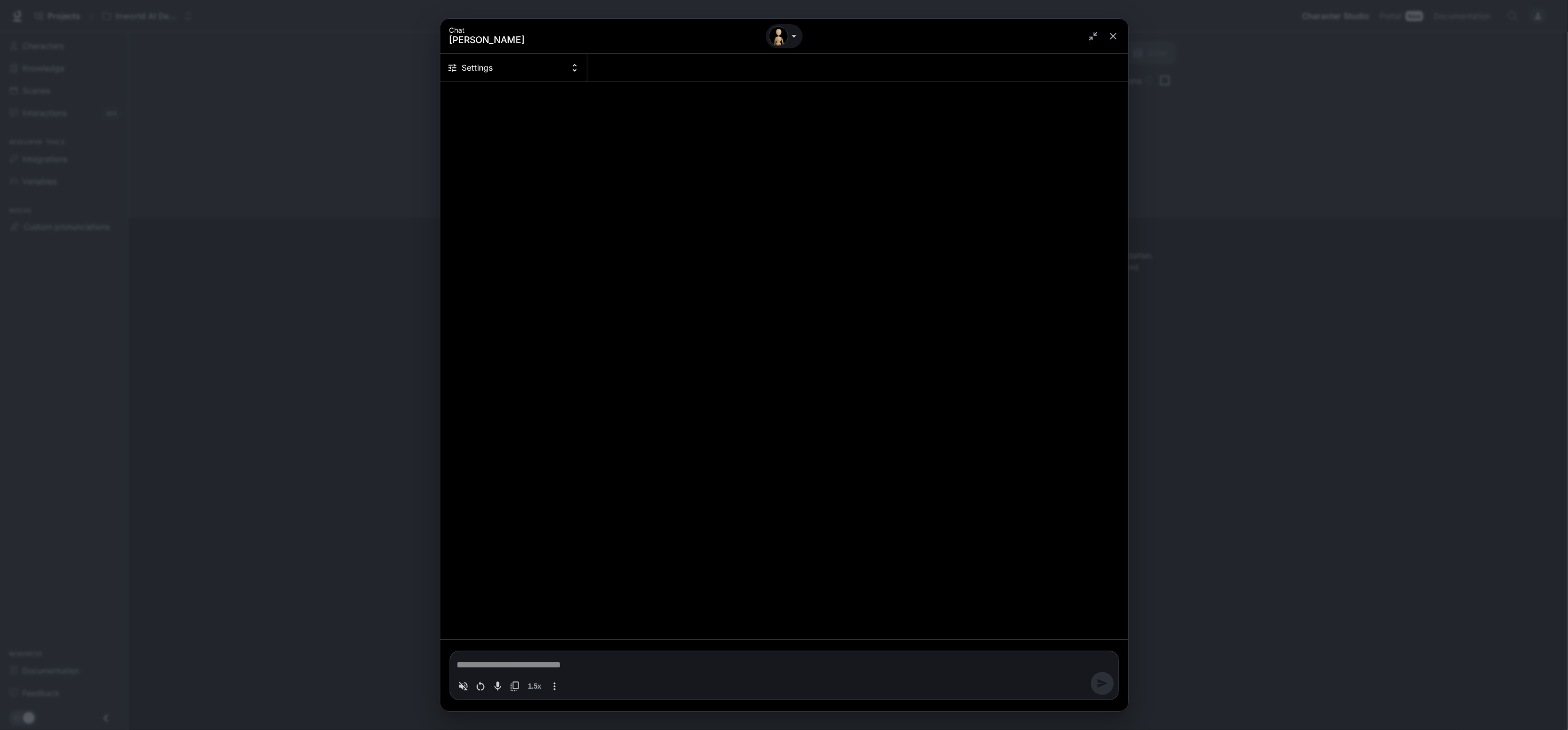
type textarea "*"
click at [1113, 37] on icon "close" at bounding box center [1113, 36] width 11 height 11
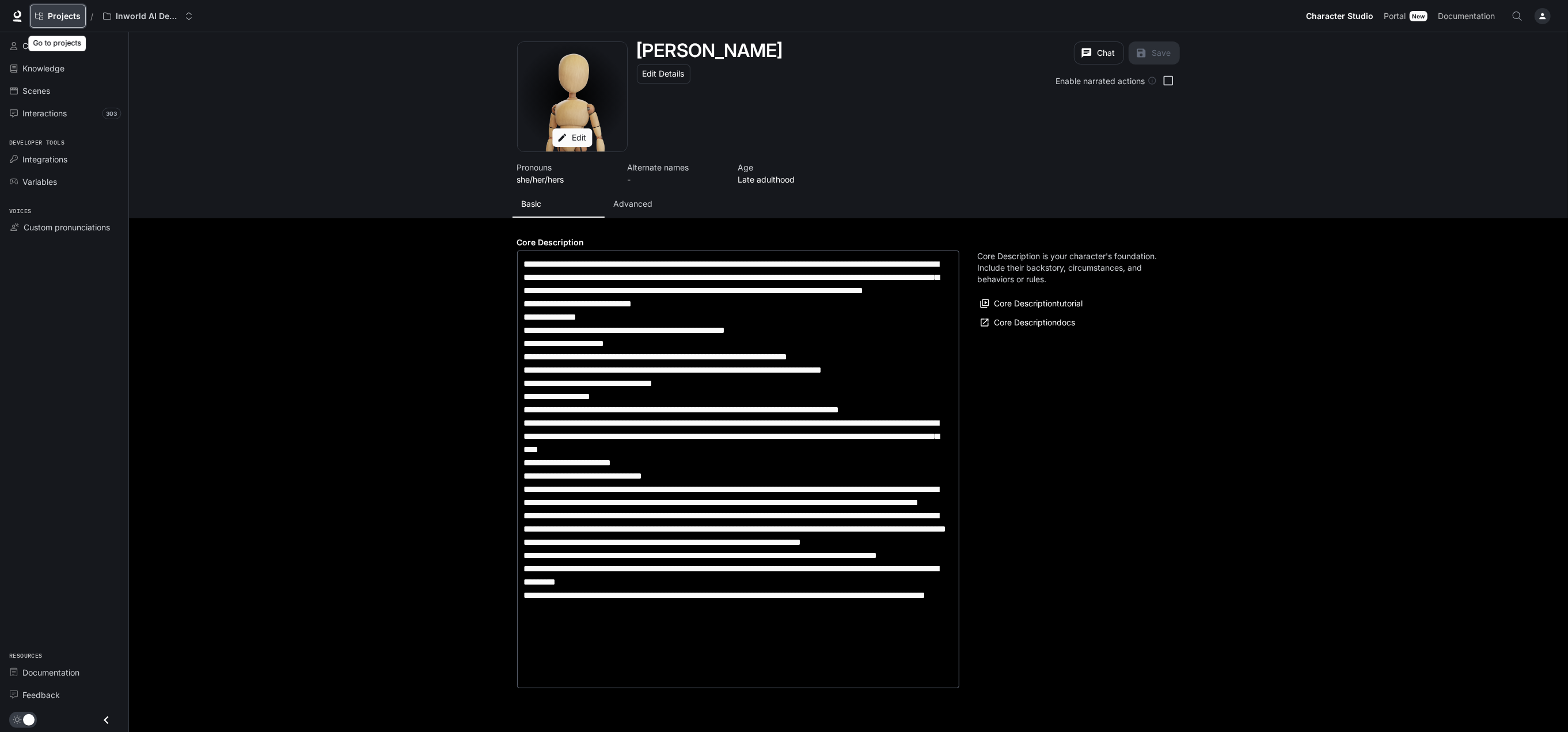
click at [67, 17] on span "Projects" at bounding box center [64, 16] width 33 height 10
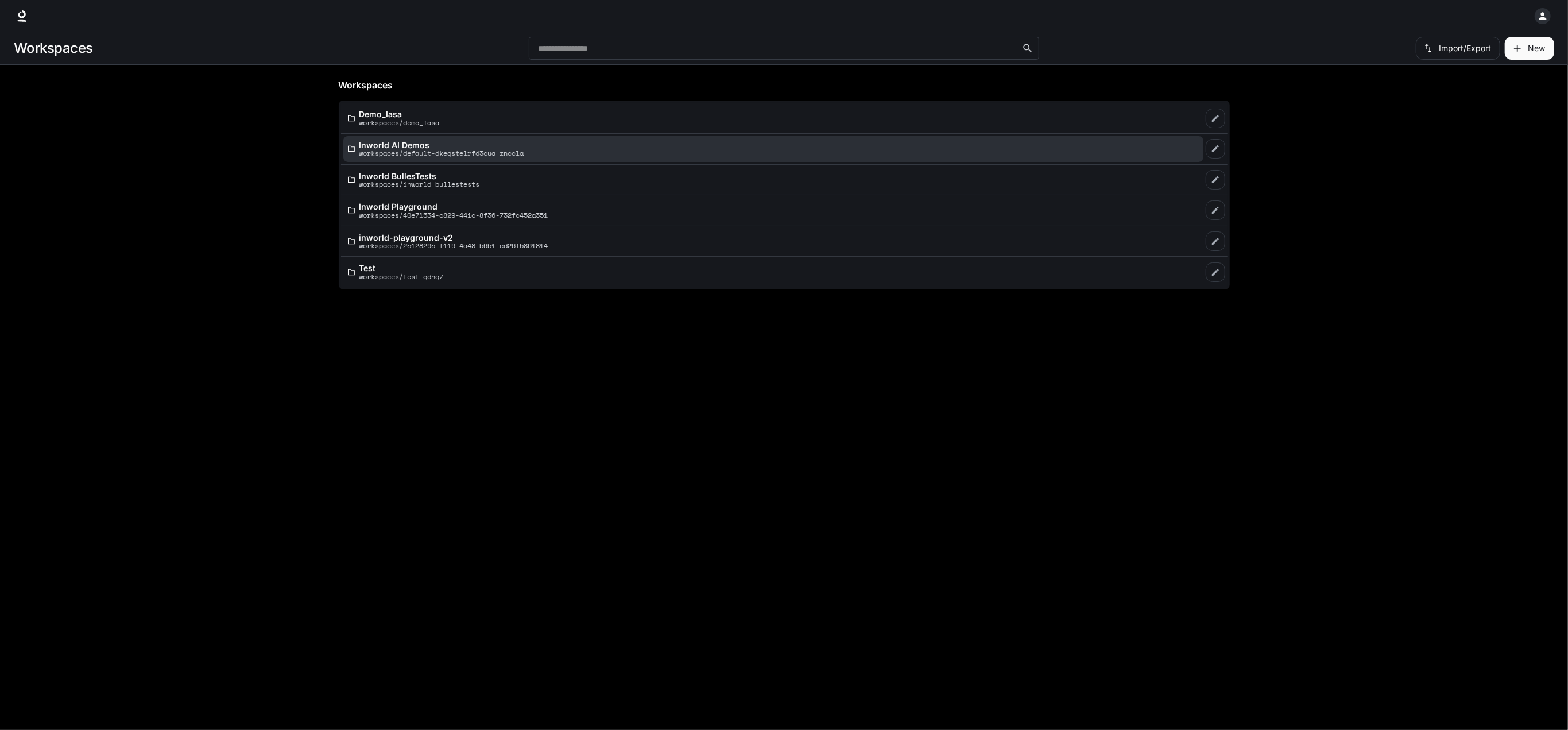
click at [476, 152] on p "workspaces/default-dkeqstelrfd3cua_znccla" at bounding box center [441, 153] width 165 height 7
